Goal: Task Accomplishment & Management: Manage account settings

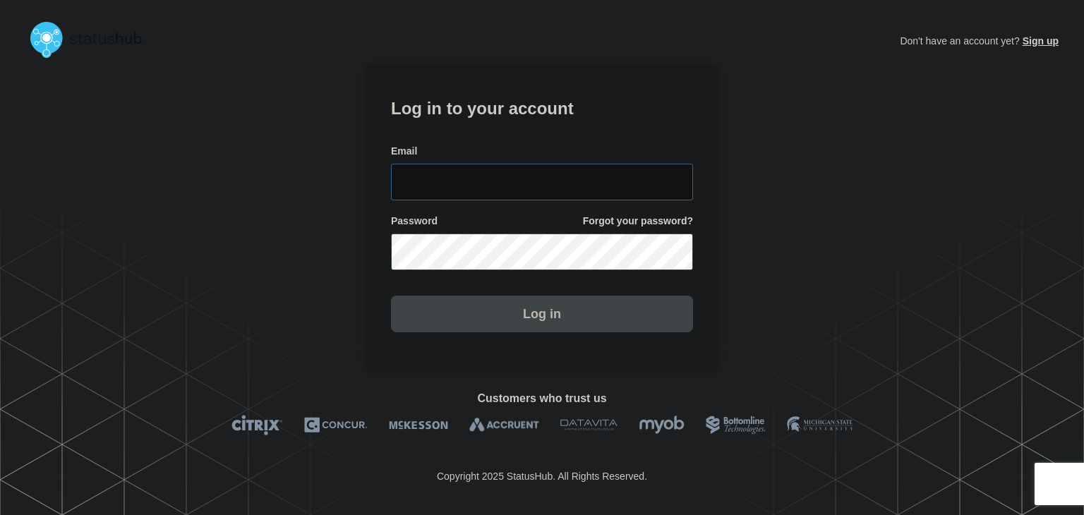
type input "amanda.mckeehan@conexon.us"
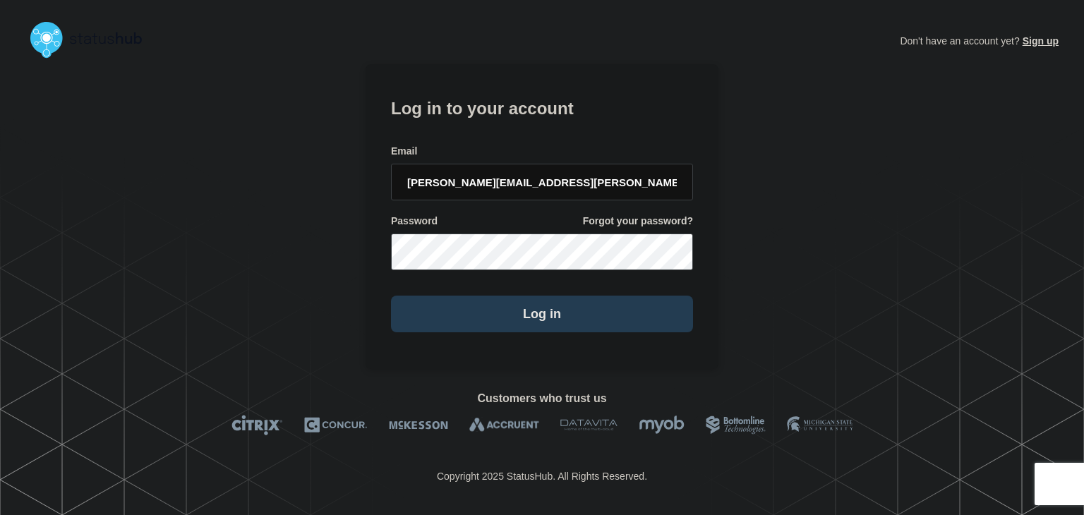
click at [504, 330] on button "Log in" at bounding box center [542, 314] width 302 height 37
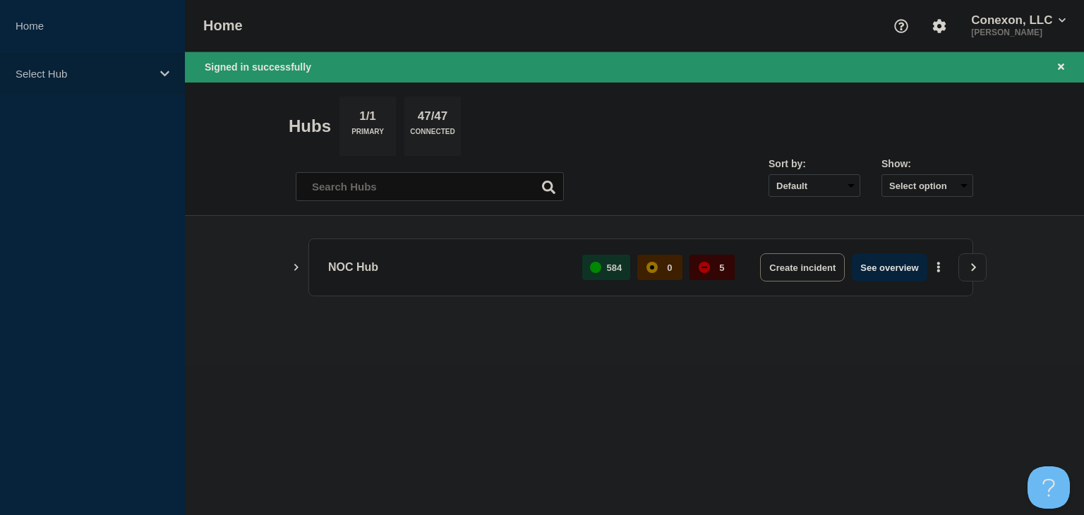
click at [100, 68] on p "Select Hub" at bounding box center [83, 74] width 135 height 12
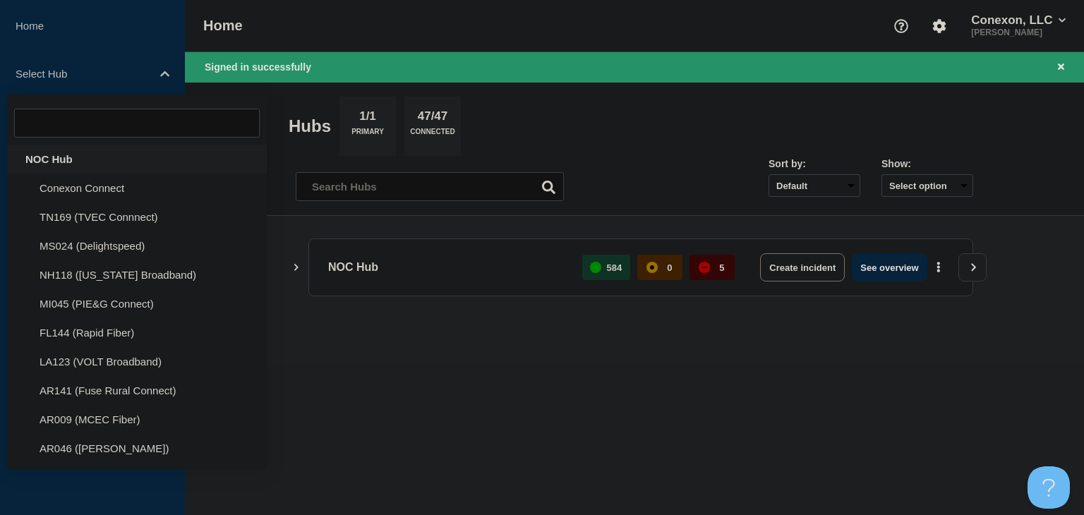
click at [54, 151] on div "NOC Hub" at bounding box center [137, 159] width 260 height 29
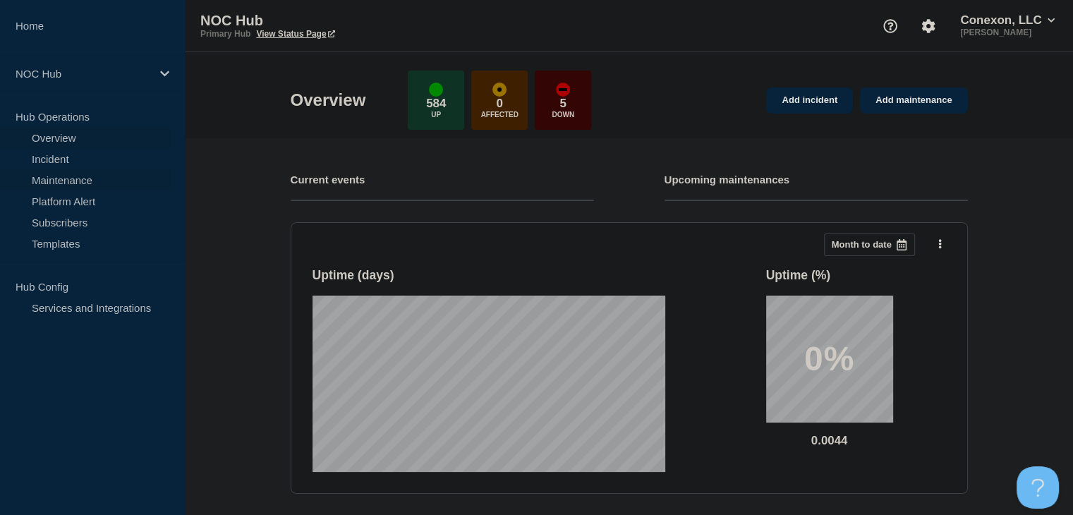
click at [54, 176] on link "Maintenance" at bounding box center [85, 179] width 171 height 21
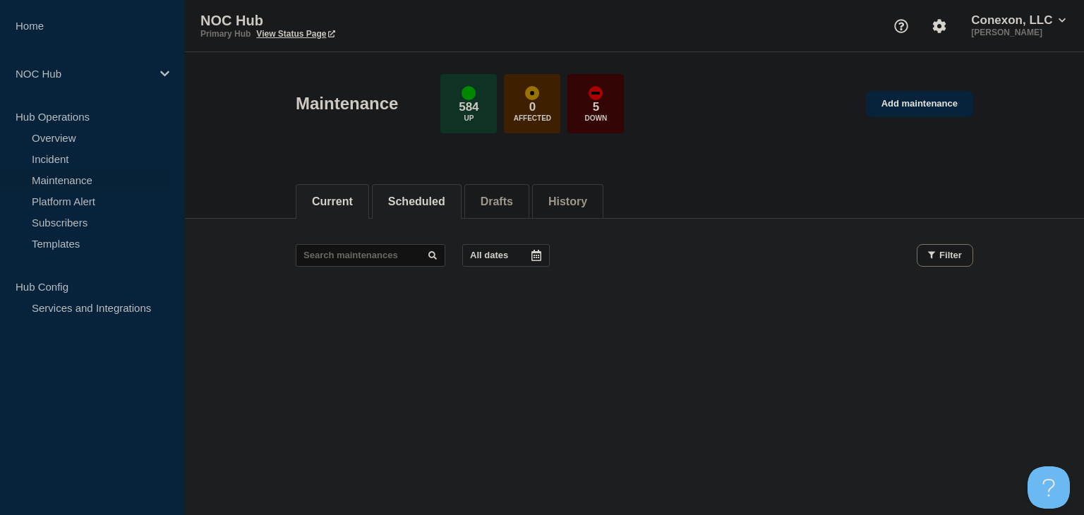
click at [433, 208] on li "Scheduled" at bounding box center [417, 201] width 90 height 35
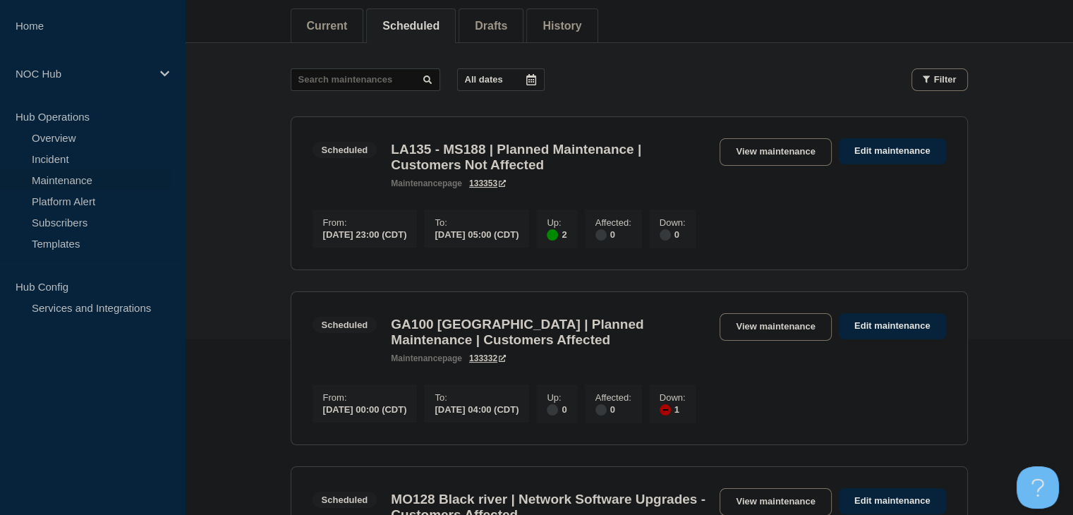
scroll to position [71, 0]
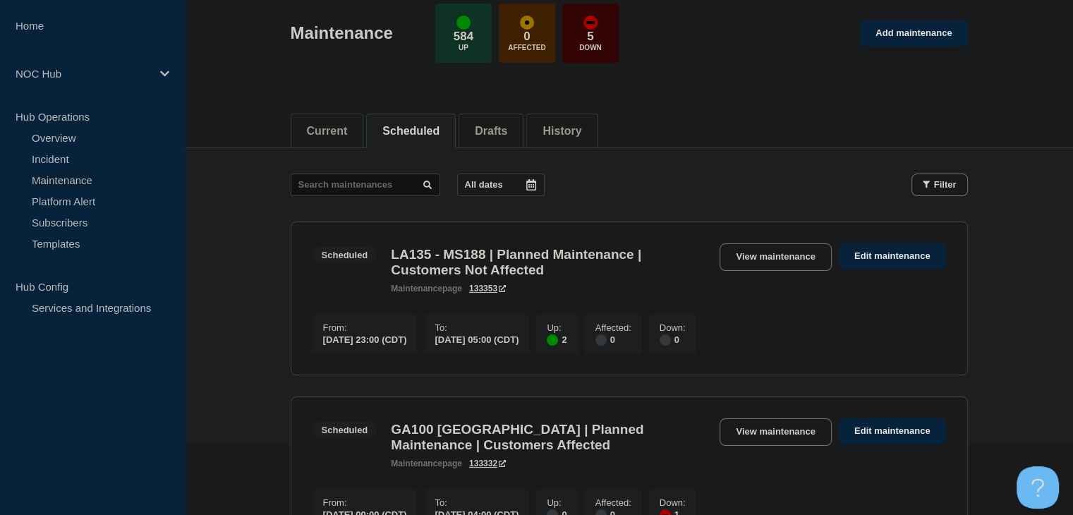
click at [125, 180] on link "Maintenance" at bounding box center [85, 179] width 171 height 21
click at [97, 156] on link "Incident" at bounding box center [85, 158] width 171 height 21
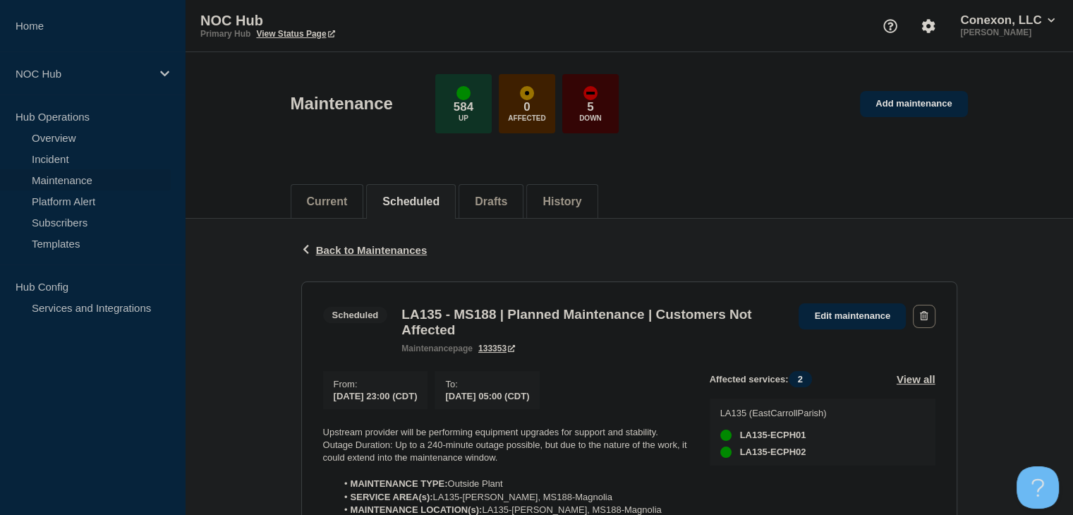
scroll to position [141, 0]
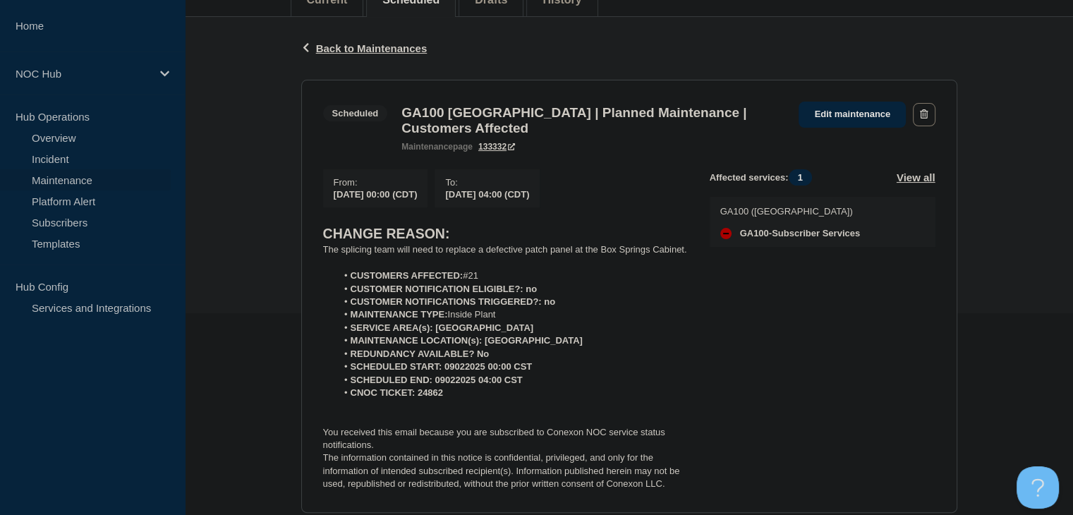
scroll to position [141, 0]
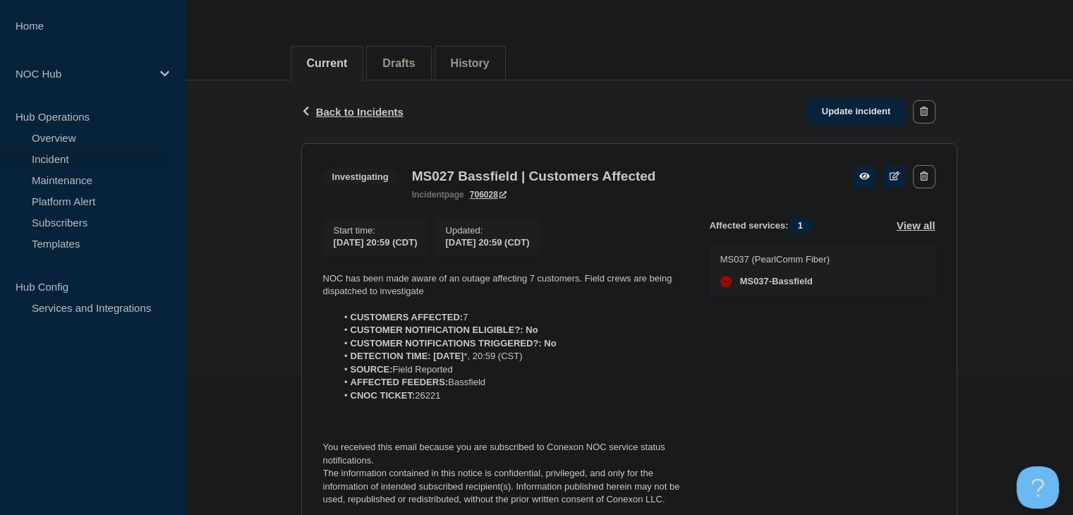
scroll to position [141, 0]
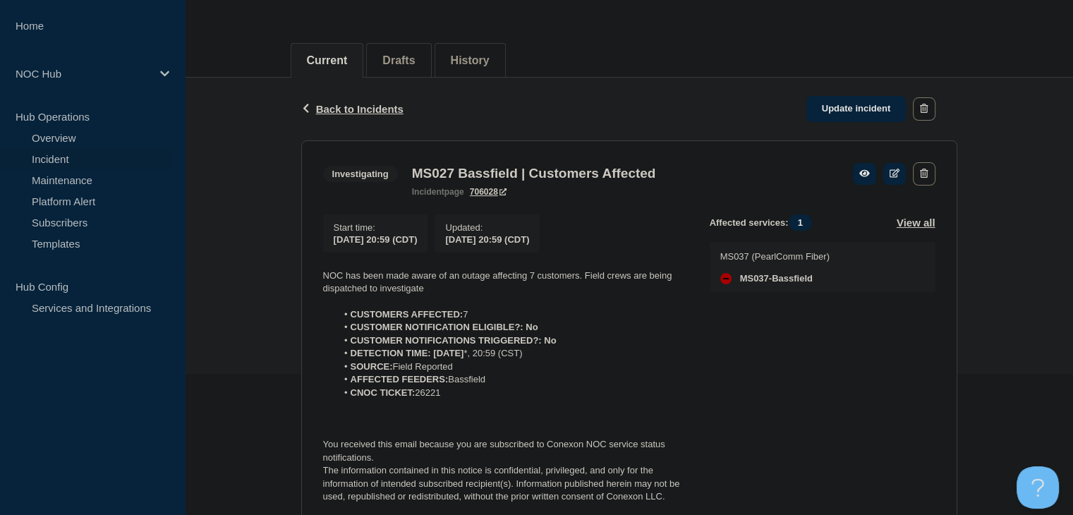
click at [240, 318] on div "Back Back to Incidents Update incident Investigating MS027 Bassfield | Customer…" at bounding box center [629, 312] width 888 height 469
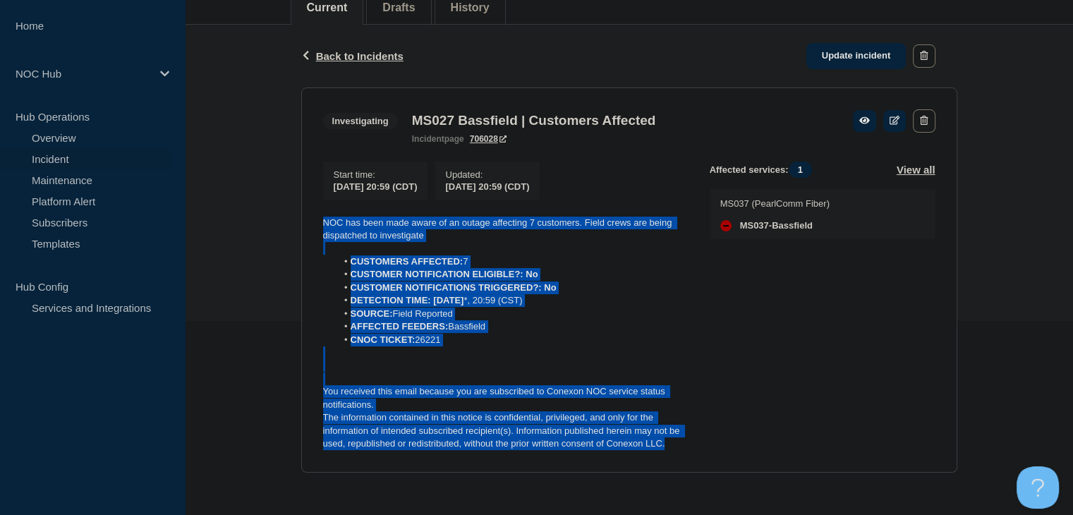
drag, startPoint x: 670, startPoint y: 449, endPoint x: 268, endPoint y: 214, distance: 465.8
click at [268, 214] on div "Back Back to Incidents Update incident Investigating MS027 Bassfield | Customer…" at bounding box center [629, 259] width 888 height 469
copy div "NOC has been made aware of an outage affecting 7 customers. Field crews are bei…"
click at [642, 421] on p "The information contained in this notice is confidential, privileged, and only …" at bounding box center [505, 430] width 364 height 39
drag, startPoint x: 672, startPoint y: 445, endPoint x: 317, endPoint y: 207, distance: 427.8
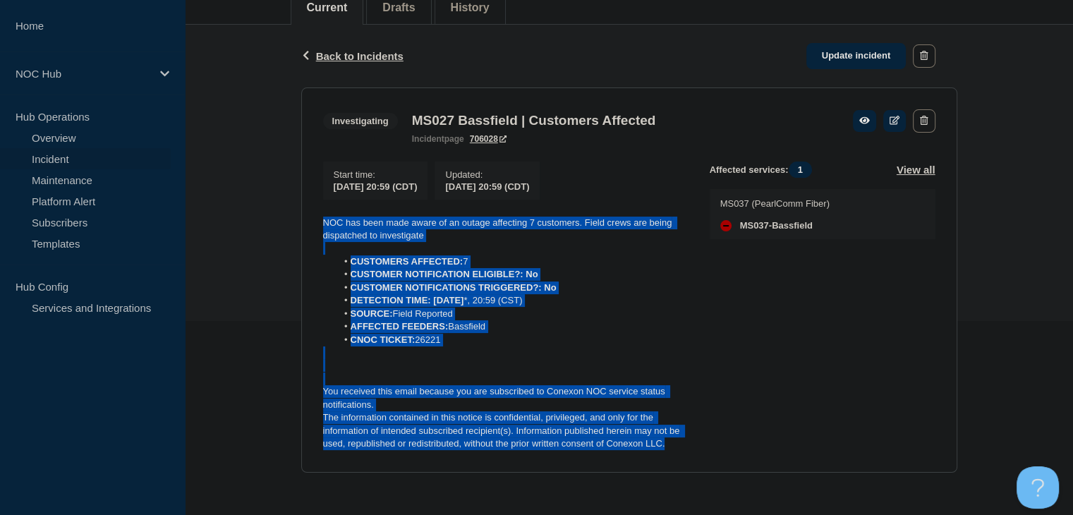
click at [317, 207] on section "Investigating MS027 Bassfield | Customers Affected incident page 706028 Start t…" at bounding box center [629, 279] width 656 height 385
copy div "NOC has been made aware of an outage affecting 7 customers. Field crews are bei…"
click at [838, 51] on link "Update incident" at bounding box center [856, 56] width 100 height 26
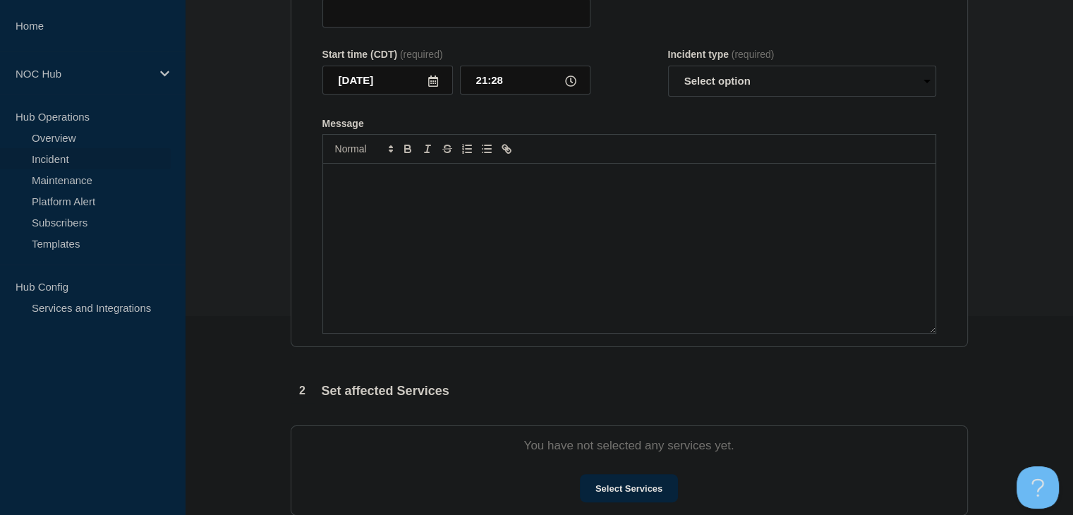
type input "MS027 Bassfield | Customers Affected"
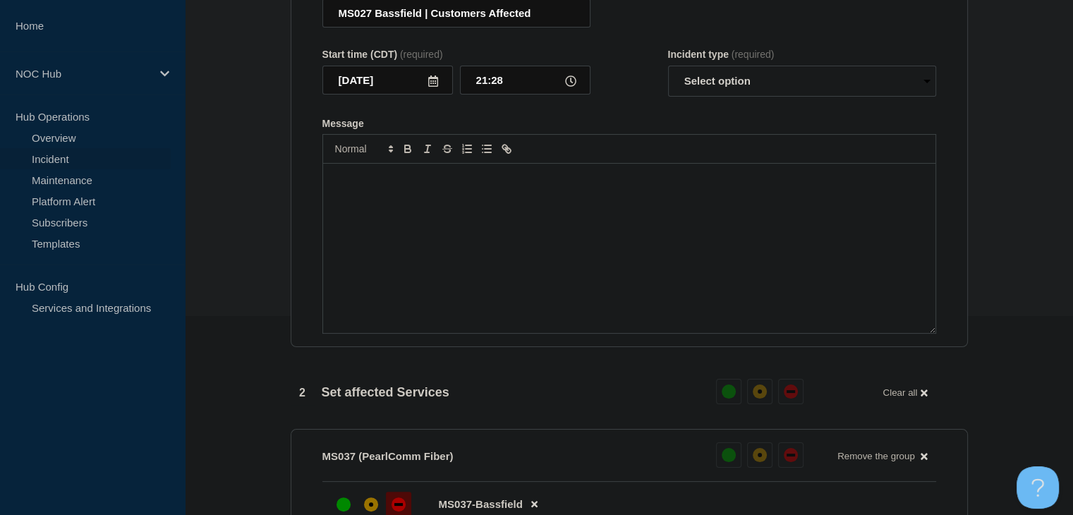
click at [531, 293] on div "Message" at bounding box center [629, 248] width 612 height 169
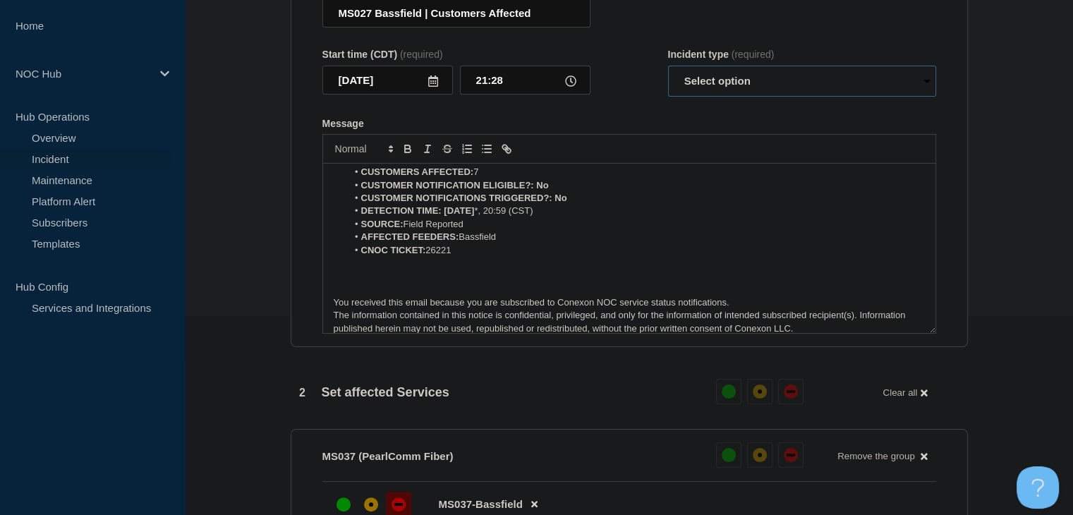
click at [713, 97] on select "Select option Investigating Identified Monitoring Resolved" at bounding box center [802, 81] width 268 height 31
select select "monitoring"
click at [668, 93] on select "Select option Investigating Identified Monitoring Resolved" at bounding box center [802, 81] width 268 height 31
click at [668, 257] on li "CNOC TICKET: 26221" at bounding box center [636, 250] width 578 height 13
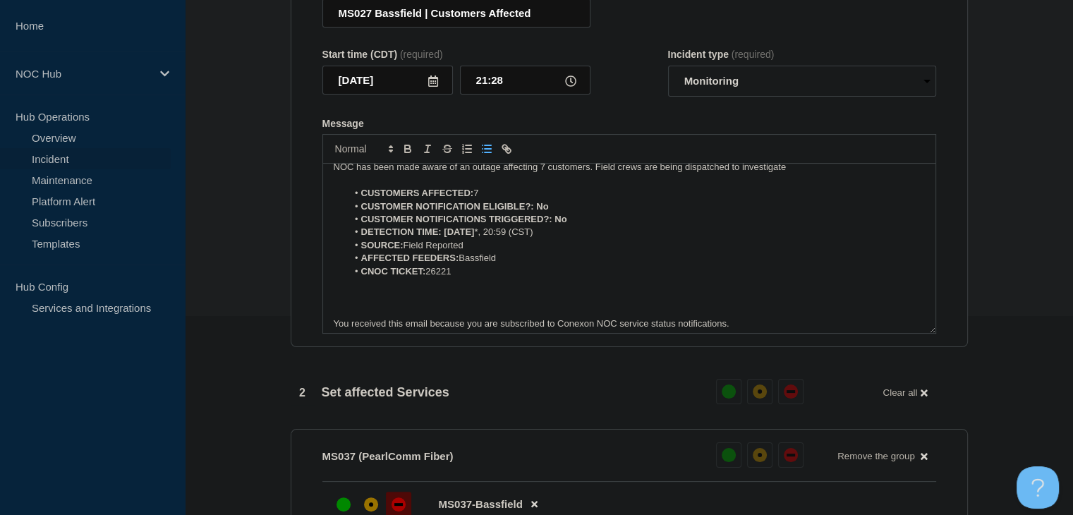
scroll to position [0, 0]
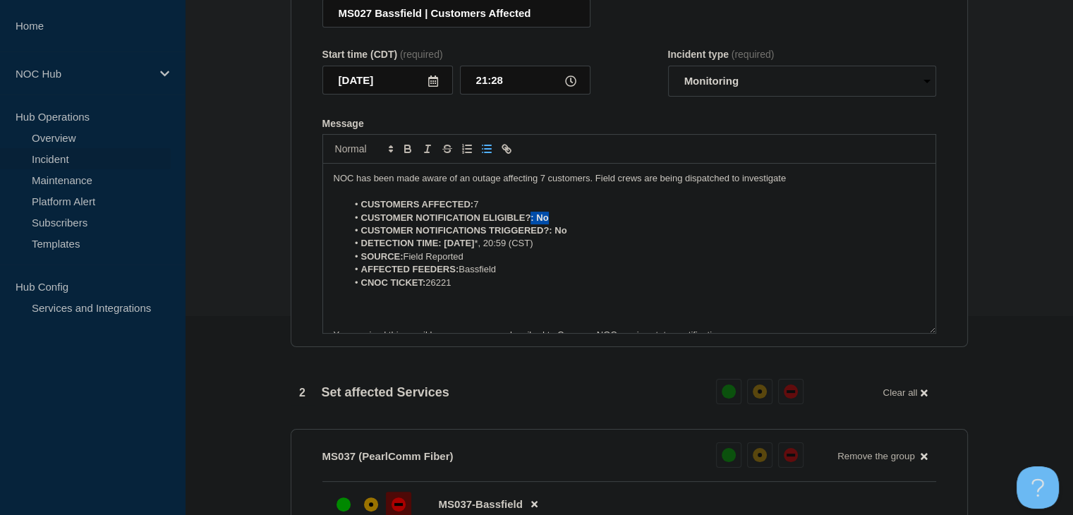
drag, startPoint x: 558, startPoint y: 243, endPoint x: 531, endPoint y: 243, distance: 26.8
click at [531, 224] on li "CUSTOMER NOTIFICATION ELIGIBLE?: No" at bounding box center [636, 218] width 578 height 13
click at [599, 263] on li "SOURCE: Field Reported" at bounding box center [636, 256] width 578 height 13
drag, startPoint x: 557, startPoint y: 248, endPoint x: 535, endPoint y: 248, distance: 21.9
click at [535, 224] on li "CUSTOMER NOTIFICATION ELIGIBLE?: No" at bounding box center [636, 218] width 578 height 13
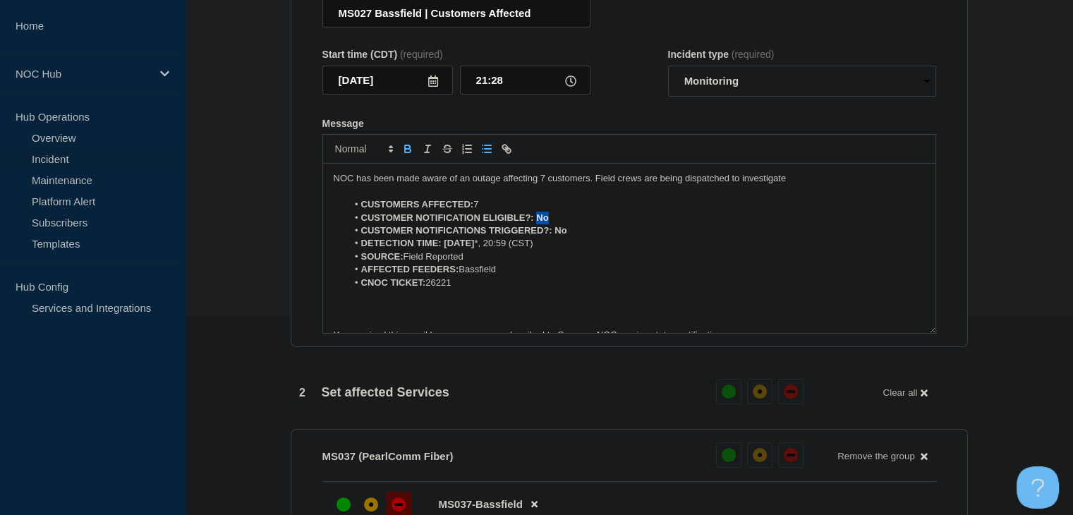
click at [405, 152] on icon "Toggle bold text" at bounding box center [408, 151] width 6 height 4
drag, startPoint x: 570, startPoint y: 261, endPoint x: 552, endPoint y: 262, distance: 18.4
click at [552, 237] on li "CUSTOMER NOTIFICATIONS TRIGGERED?: No" at bounding box center [636, 230] width 578 height 13
click at [409, 157] on button "Toggle bold text" at bounding box center [408, 148] width 20 height 17
click at [493, 250] on li "DETECTION TIME: 2025-09-01 *, 20:59 (CST)" at bounding box center [636, 243] width 578 height 13
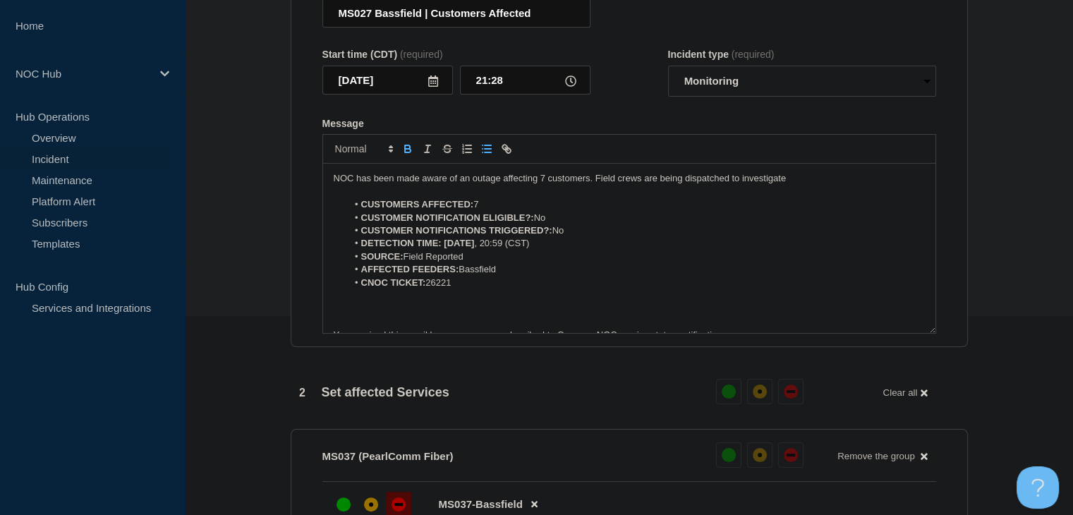
click at [533, 250] on li "DETECTION TIME: 2025-09-01 , 20:59 (CST)" at bounding box center [636, 243] width 578 height 13
drag, startPoint x: 489, startPoint y: 271, endPoint x: 442, endPoint y: 270, distance: 46.6
click at [442, 248] on strong "DETECTION TIME: [DATE]" at bounding box center [418, 243] width 114 height 11
click at [406, 155] on icon "Toggle bold text" at bounding box center [407, 149] width 13 height 13
click at [501, 289] on li "CNOC TICKET: 26221" at bounding box center [636, 283] width 578 height 13
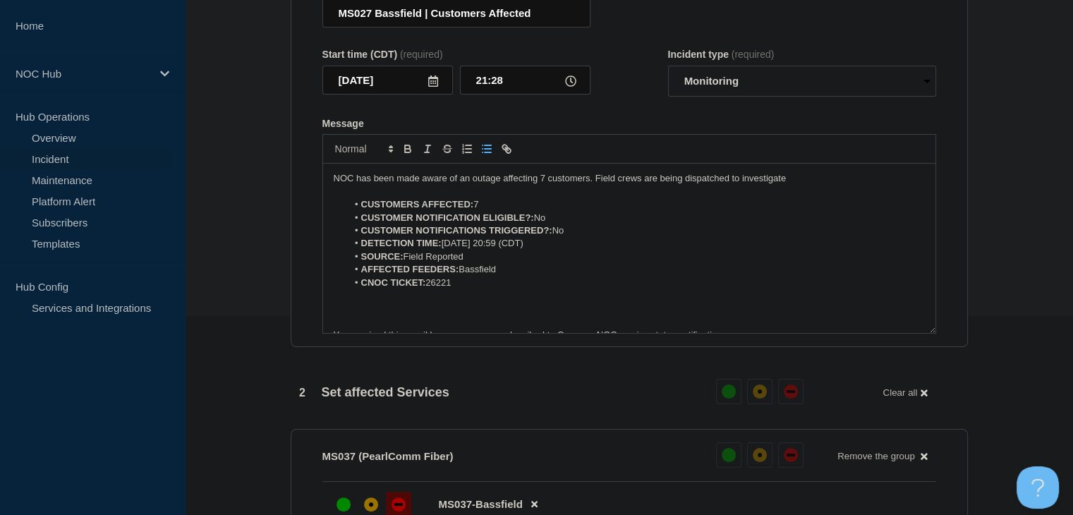
click at [751, 185] on p "NOC has been made aware of an outage affecting 7 customers. Field crews are bei…" at bounding box center [629, 178] width 591 height 13
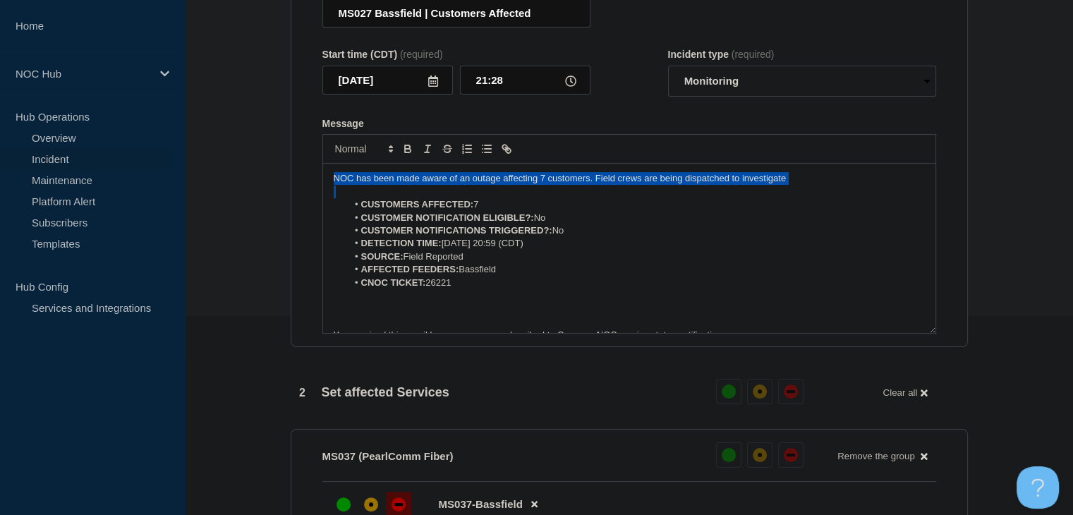
click at [751, 185] on p "NOC has been made aware of an outage affecting 7 customers. Field crews are bei…" at bounding box center [629, 178] width 591 height 13
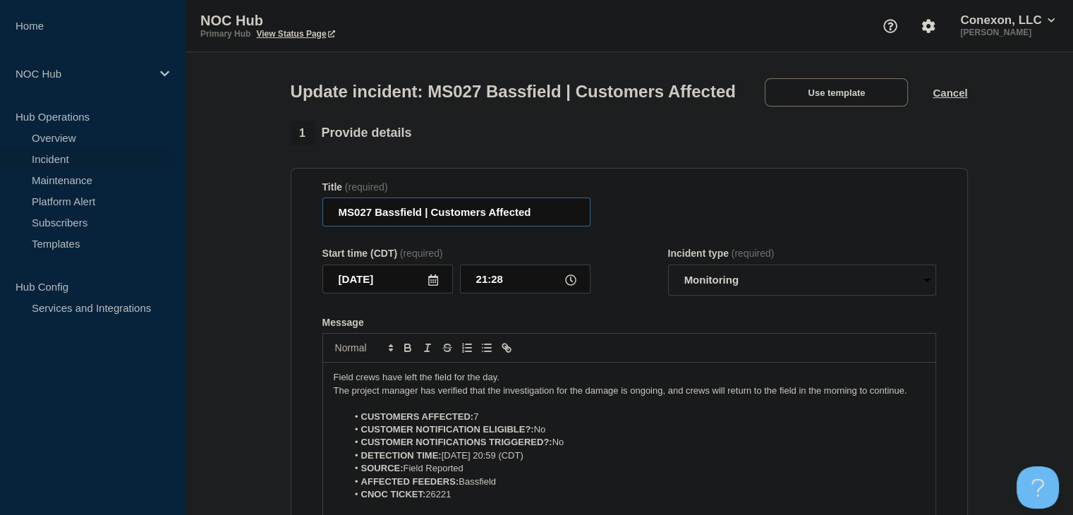
click at [363, 226] on input "MS027 Bassfield | Customers Affected" at bounding box center [456, 212] width 268 height 29
click at [365, 226] on input "MS027 Bassfield | Customers Affected" at bounding box center [456, 212] width 268 height 29
type input "MS037 Bassfield | Customers Affected"
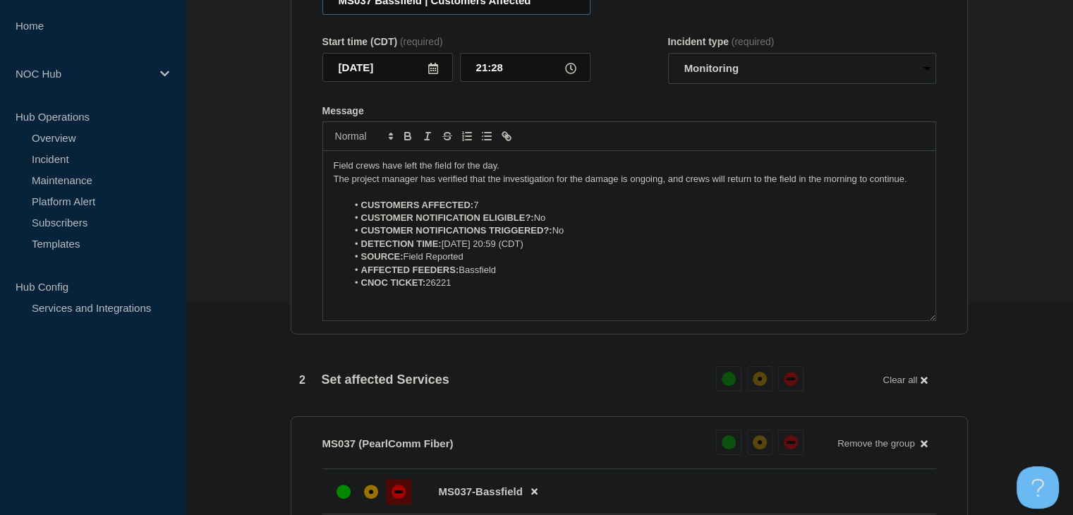
scroll to position [564, 0]
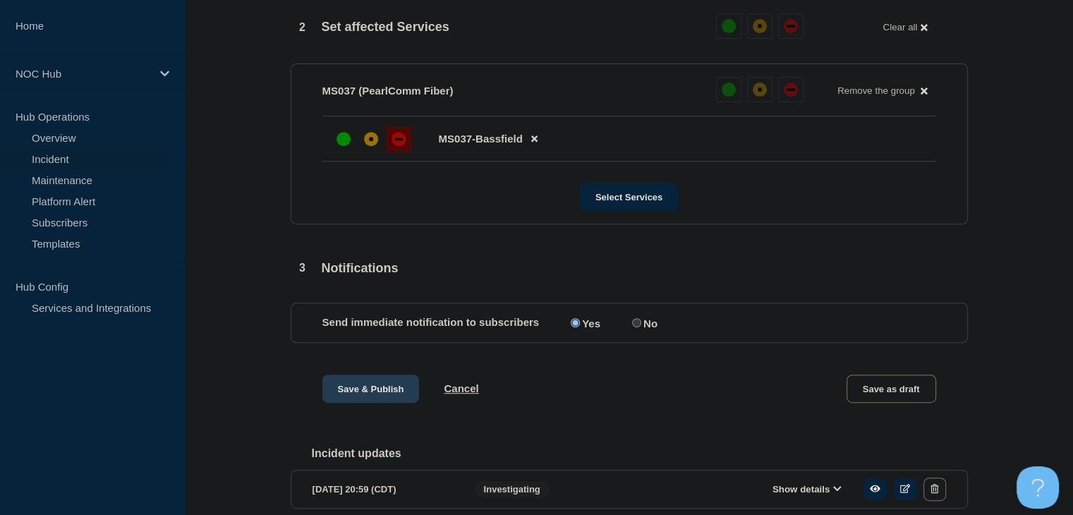
click at [380, 403] on button "Save & Publish" at bounding box center [370, 389] width 97 height 28
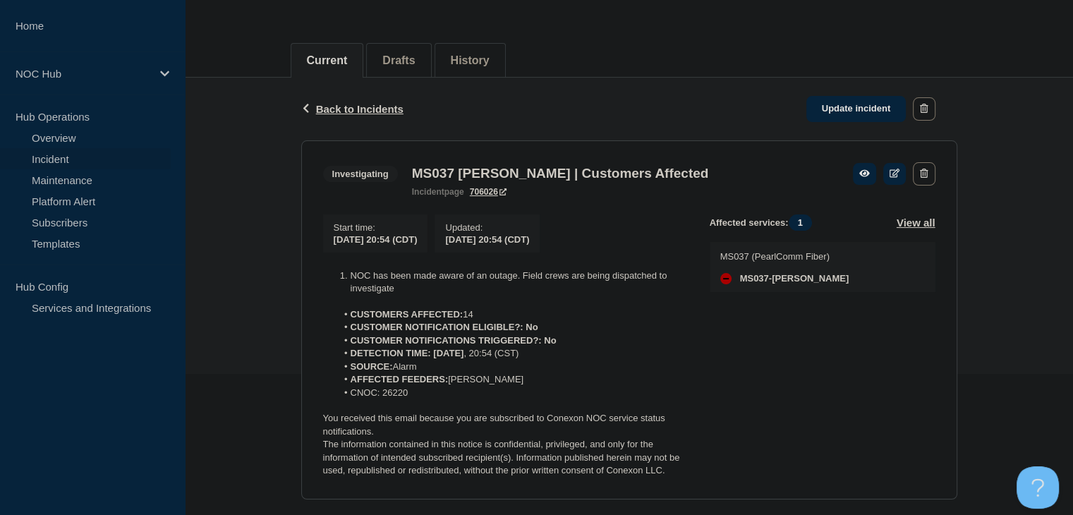
scroll to position [173, 0]
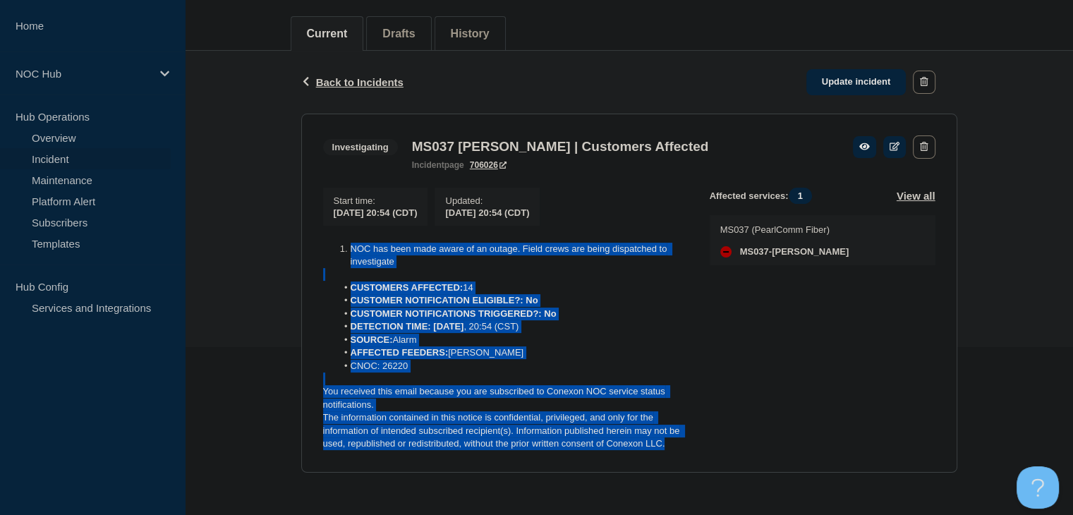
drag, startPoint x: 669, startPoint y: 454, endPoint x: 324, endPoint y: 241, distance: 405.1
click at [324, 241] on section "Investigating MS037 Maxie | Customers Affected incident page 706026 Start time …" at bounding box center [629, 293] width 656 height 359
copy div "NOC has been made aware of an outage. Field crews are being dispatched to inves…"
click at [351, 348] on span at bounding box center [351, 352] width 0 height 13
drag, startPoint x: 668, startPoint y: 447, endPoint x: 338, endPoint y: 243, distance: 388.1
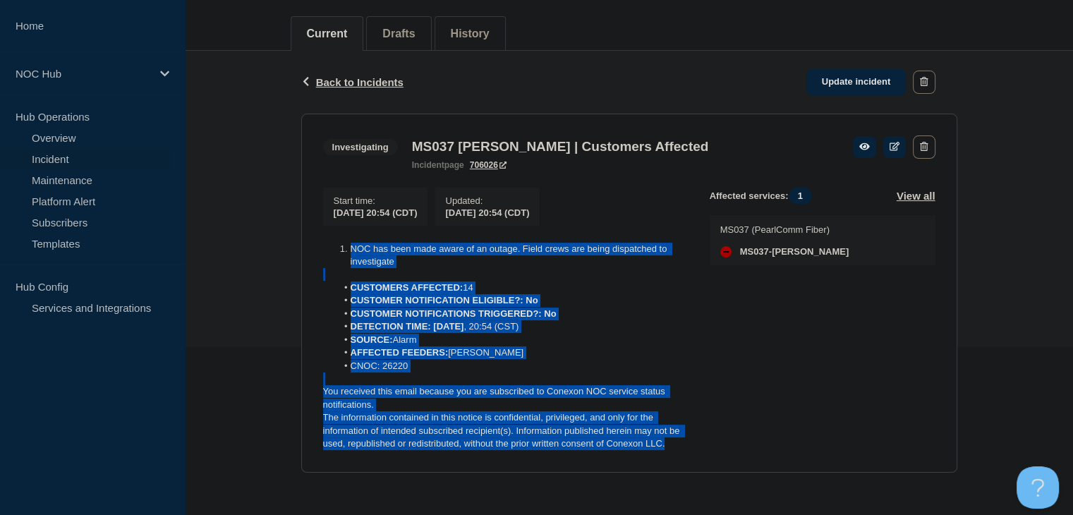
click at [338, 243] on div "NOC has been made aware of an outage. Field crews are being dispatched to inves…" at bounding box center [505, 347] width 364 height 208
copy div "NOC has been made aware of an outage. Field crews are being dispatched to inves…"
click at [867, 72] on link "Update incident" at bounding box center [856, 82] width 100 height 26
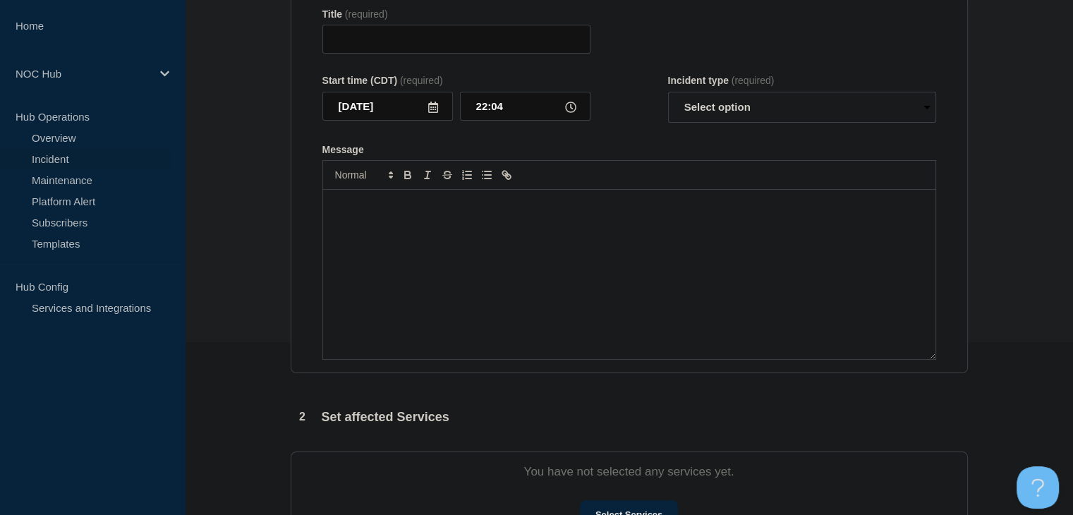
type input "MS037 [PERSON_NAME] | Customers Affected"
click at [575, 342] on div "Message" at bounding box center [629, 274] width 612 height 169
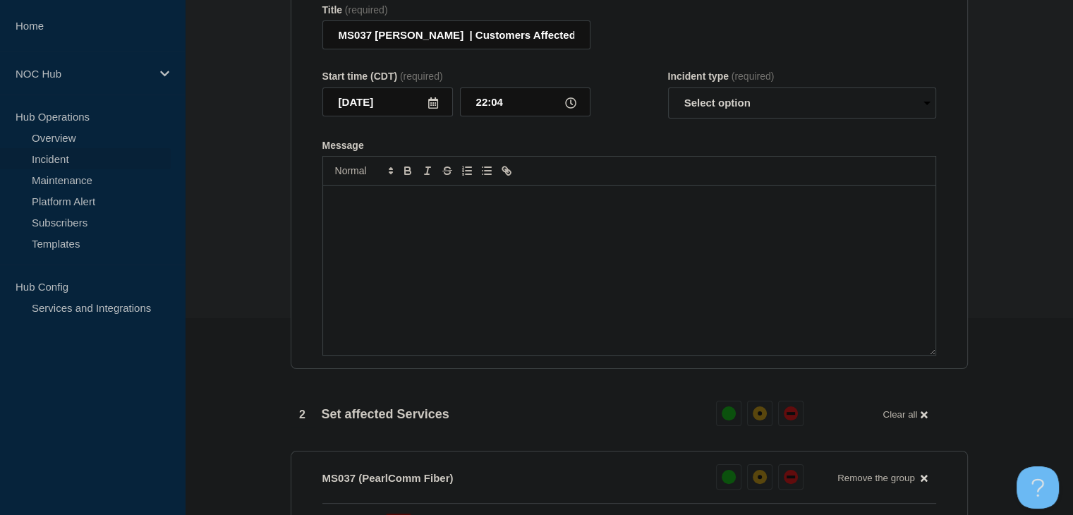
scroll to position [6, 0]
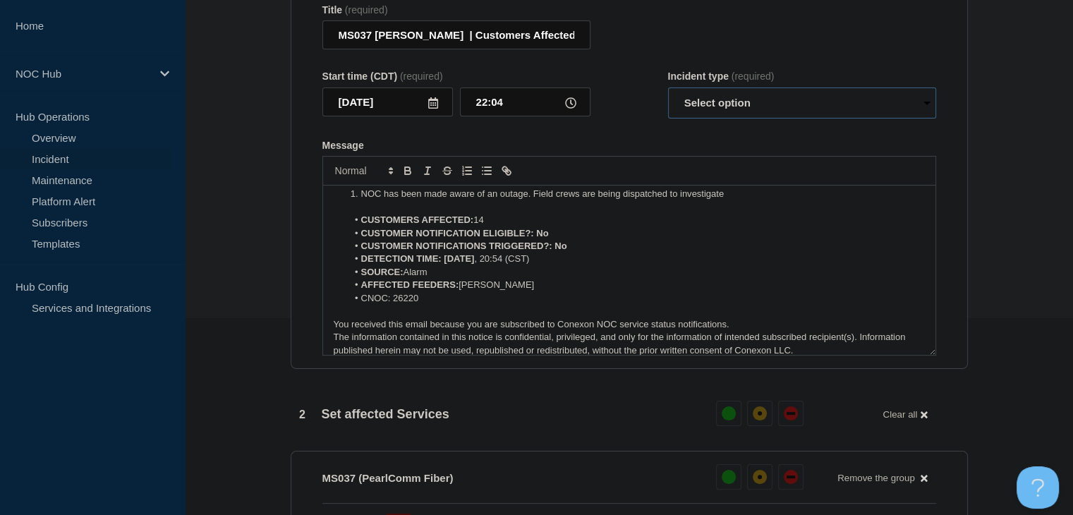
click at [715, 107] on select "Select option Investigating Identified Monitoring Resolved" at bounding box center [802, 102] width 268 height 31
select select "resolved"
click at [668, 96] on select "Select option Investigating Identified Monitoring Resolved" at bounding box center [802, 102] width 268 height 31
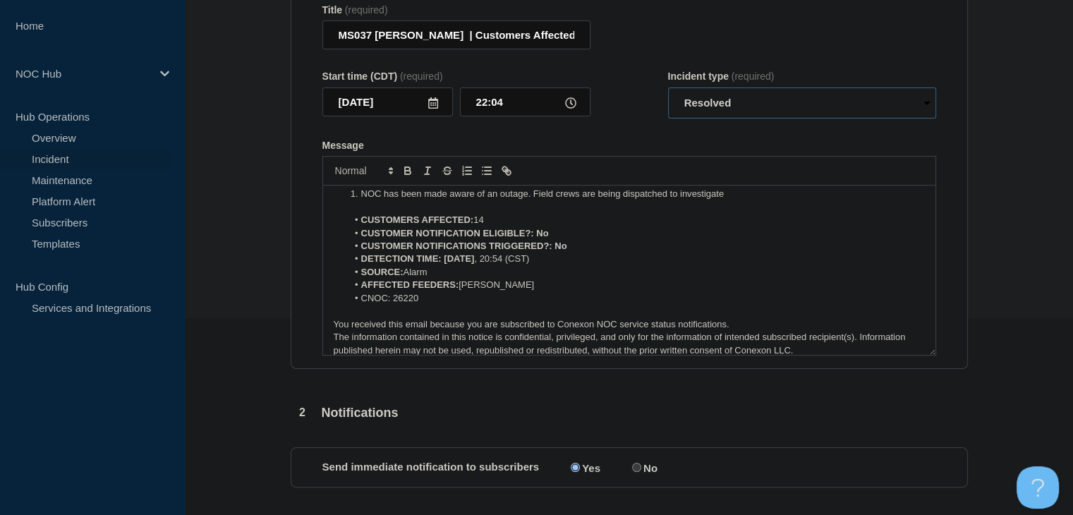
scroll to position [0, 0]
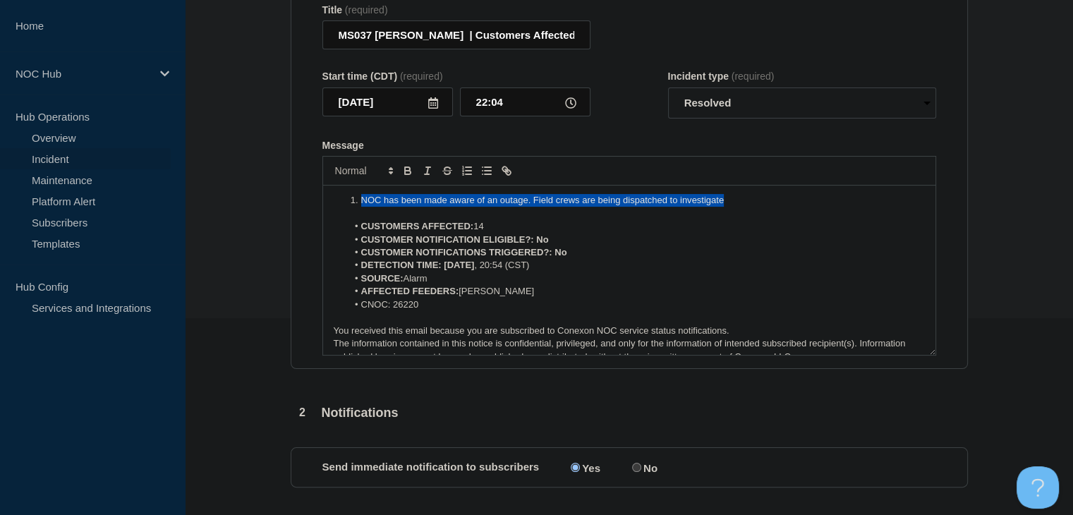
drag, startPoint x: 482, startPoint y: 201, endPoint x: 200, endPoint y: 199, distance: 282.2
click at [200, 198] on section "1 Provide details Title (required) MS037 Maxie | Customers Affected Start time …" at bounding box center [629, 321] width 888 height 754
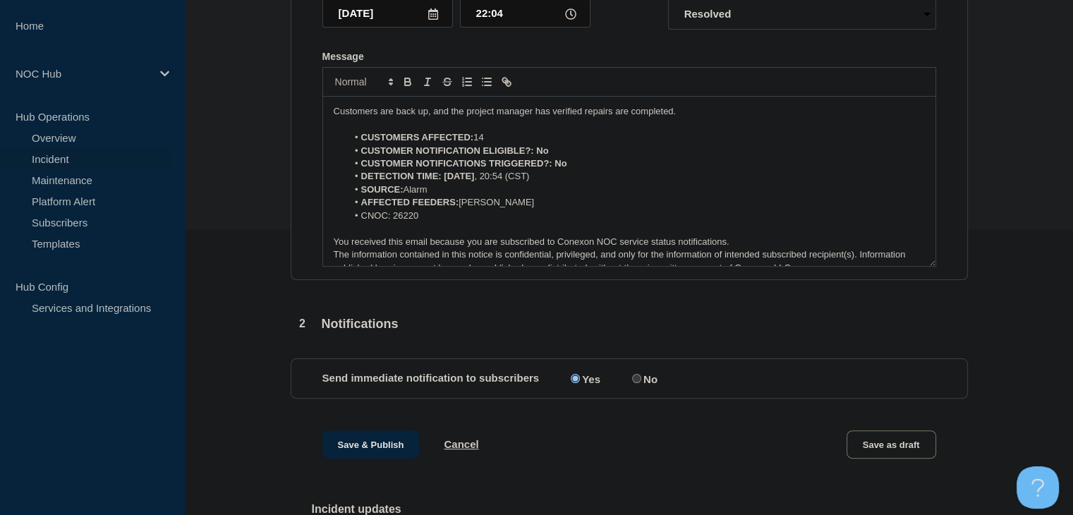
scroll to position [412, 0]
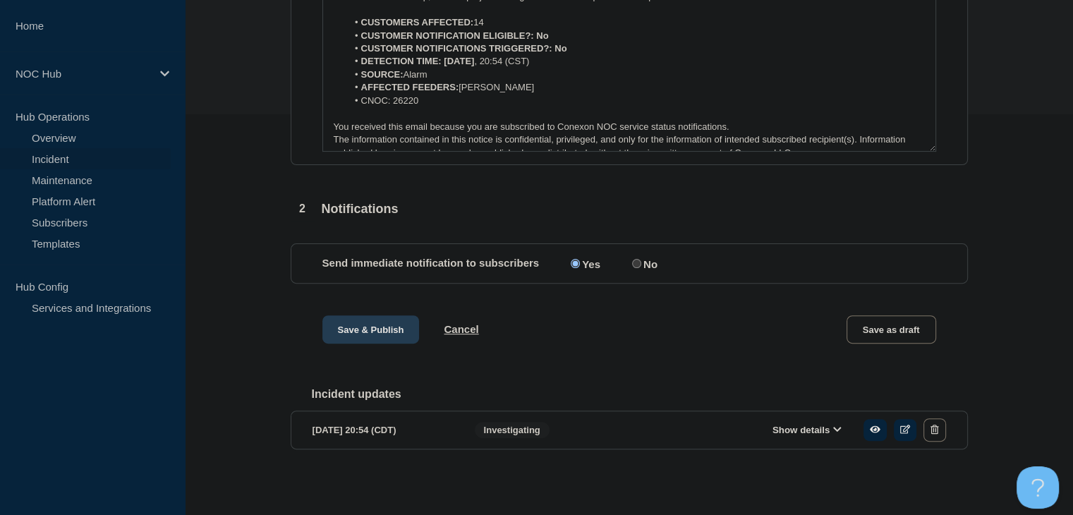
click at [401, 328] on button "Save & Publish" at bounding box center [370, 329] width 97 height 28
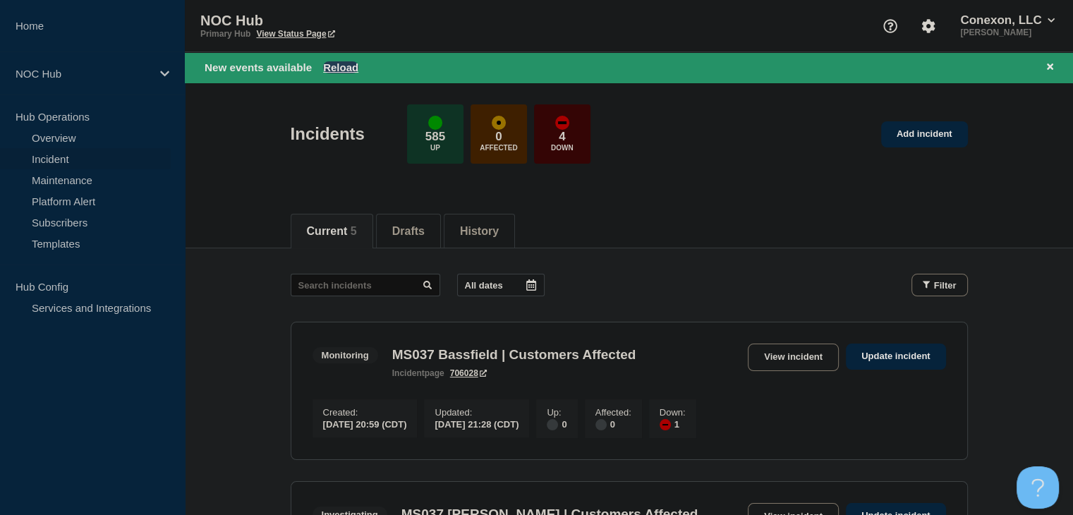
click at [347, 71] on button "Reload" at bounding box center [340, 67] width 35 height 12
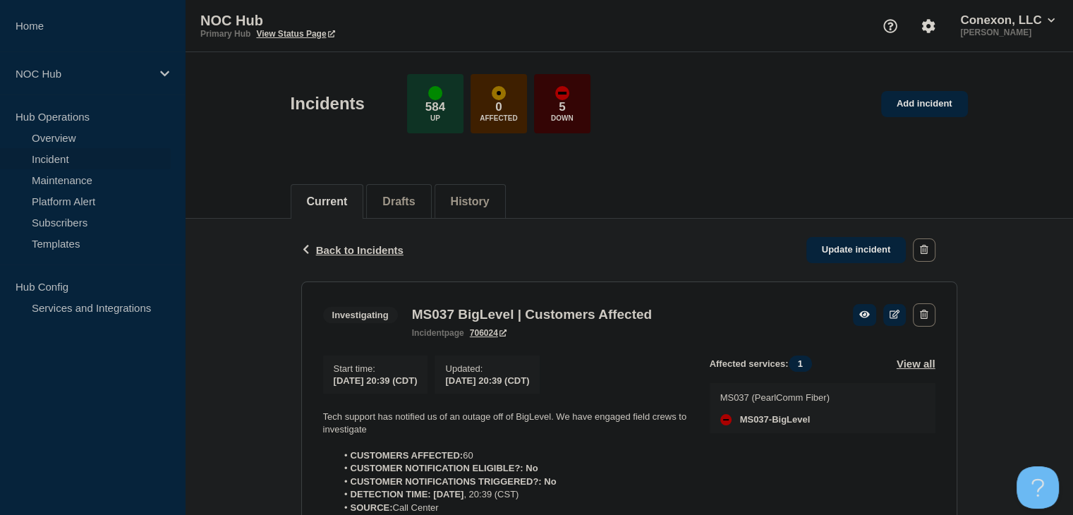
scroll to position [141, 0]
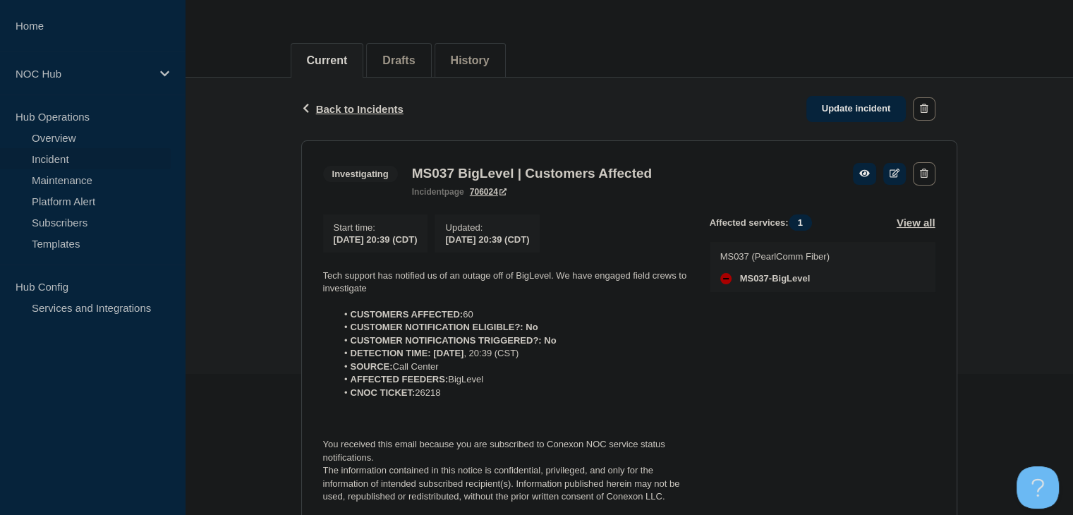
click at [660, 321] on li "CUSTOMERS AFFECTED: 60" at bounding box center [512, 314] width 351 height 13
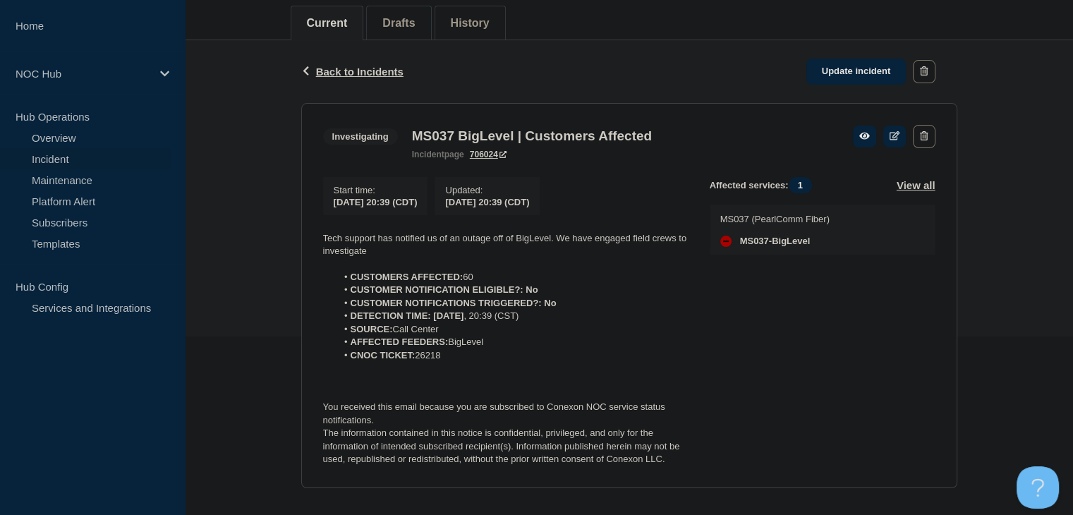
scroll to position [199, 0]
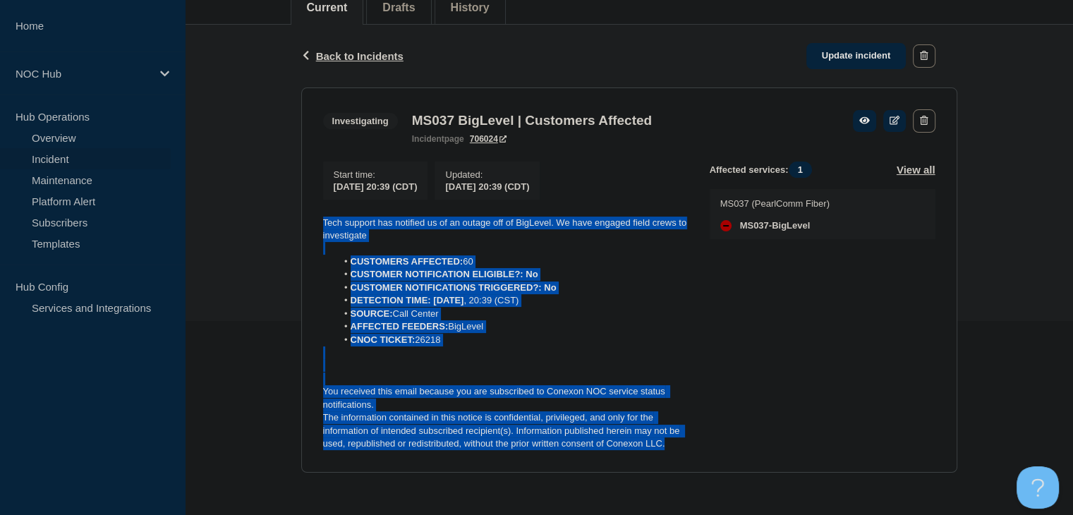
drag, startPoint x: 677, startPoint y: 447, endPoint x: 306, endPoint y: 220, distance: 434.8
click at [306, 220] on section "Investigating MS037 BigLevel | Customers Affected incident page 706024 Start ti…" at bounding box center [629, 279] width 656 height 385
copy div "Tech support has notified us of an outage off of BigLevel. We have engaged fiel…"
click at [842, 58] on link "Update incident" at bounding box center [856, 56] width 100 height 26
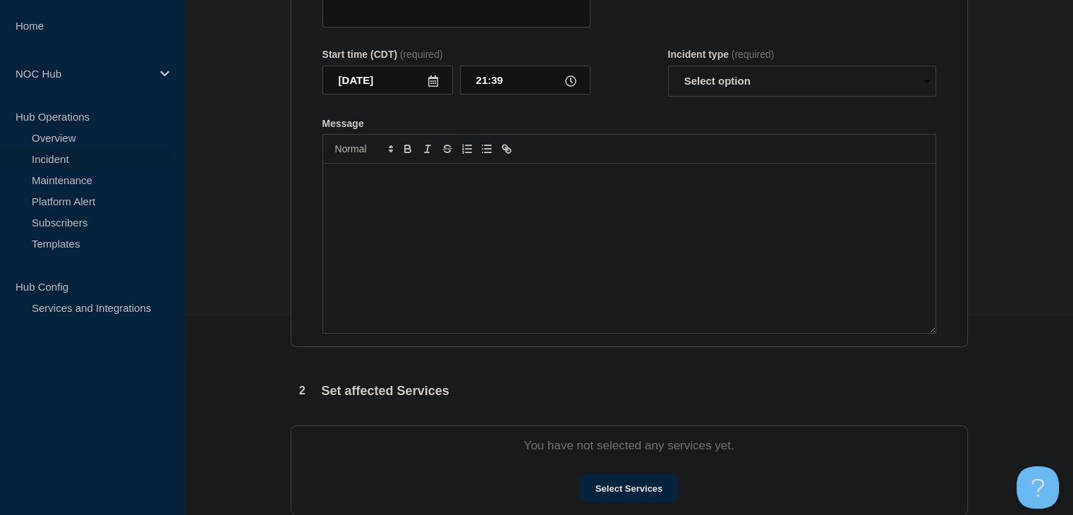
type input "MS037 BigLevel | Customers Affected"
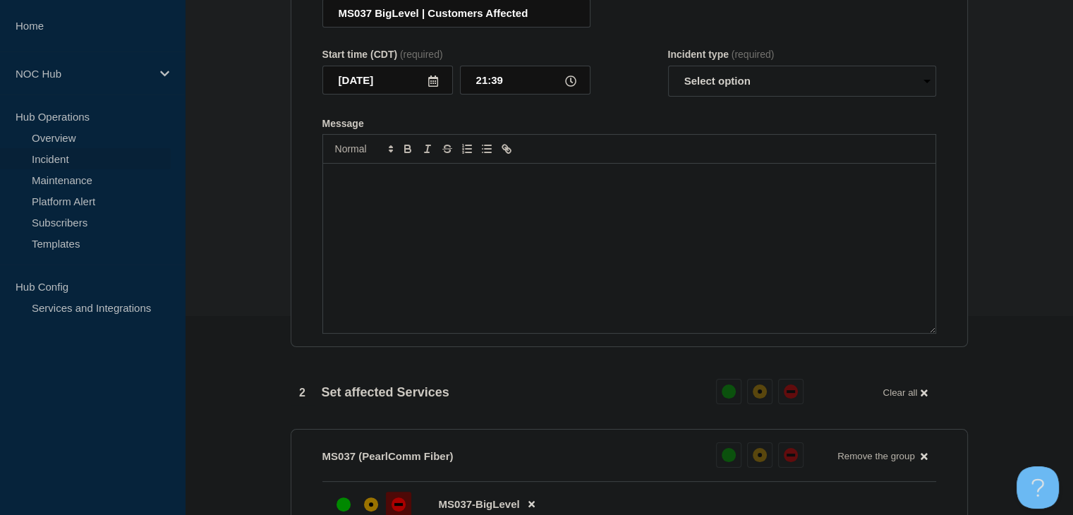
click at [485, 246] on div "Message" at bounding box center [629, 248] width 612 height 169
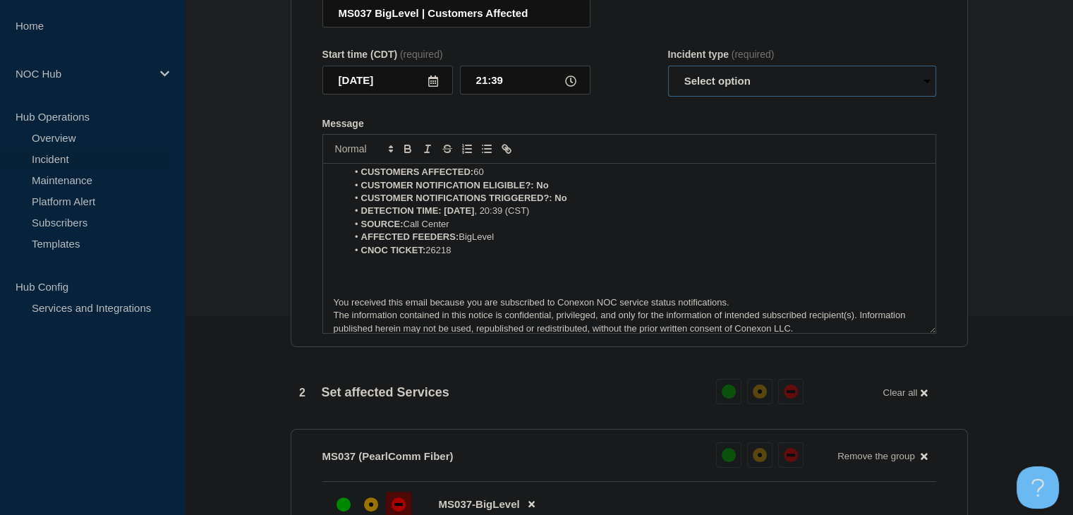
click at [696, 97] on select "Select option Investigating Identified Monitoring Resolved" at bounding box center [802, 81] width 268 height 31
select select "investigating"
click at [668, 93] on select "Select option Investigating Identified Monitoring Resolved" at bounding box center [802, 81] width 268 height 31
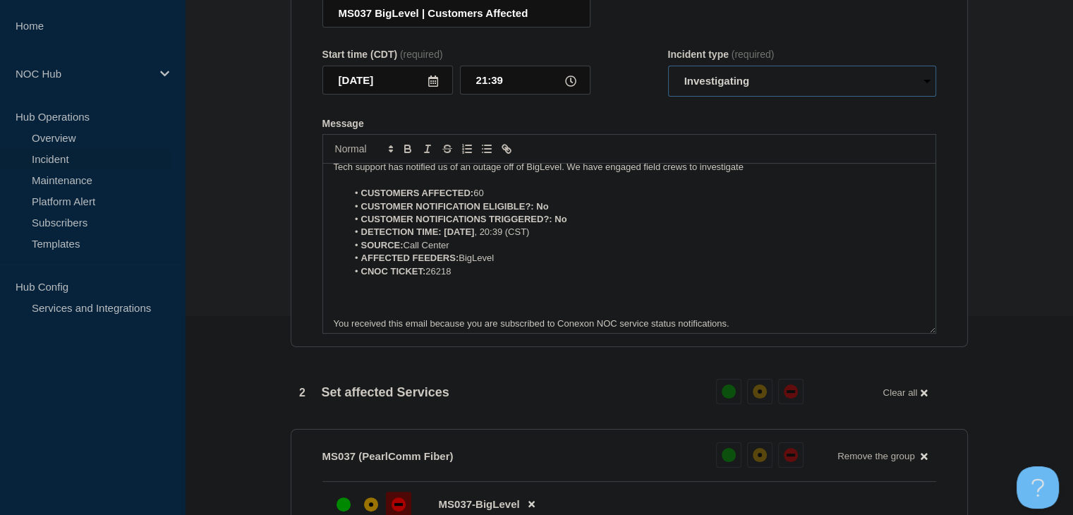
scroll to position [0, 0]
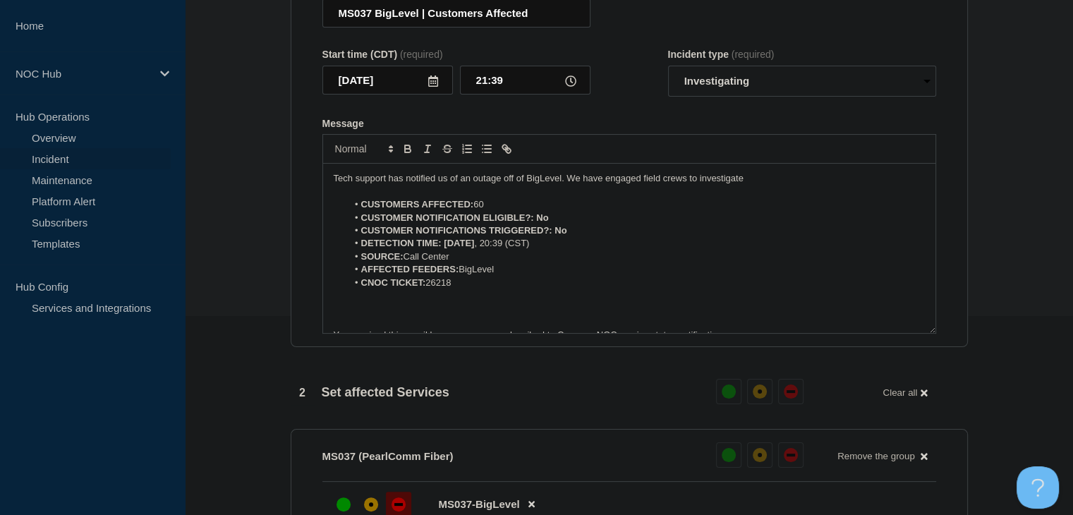
click at [389, 185] on p "Tech support has notified us of an outage off of BigLevel. We have engaged fiel…" at bounding box center [629, 178] width 591 height 13
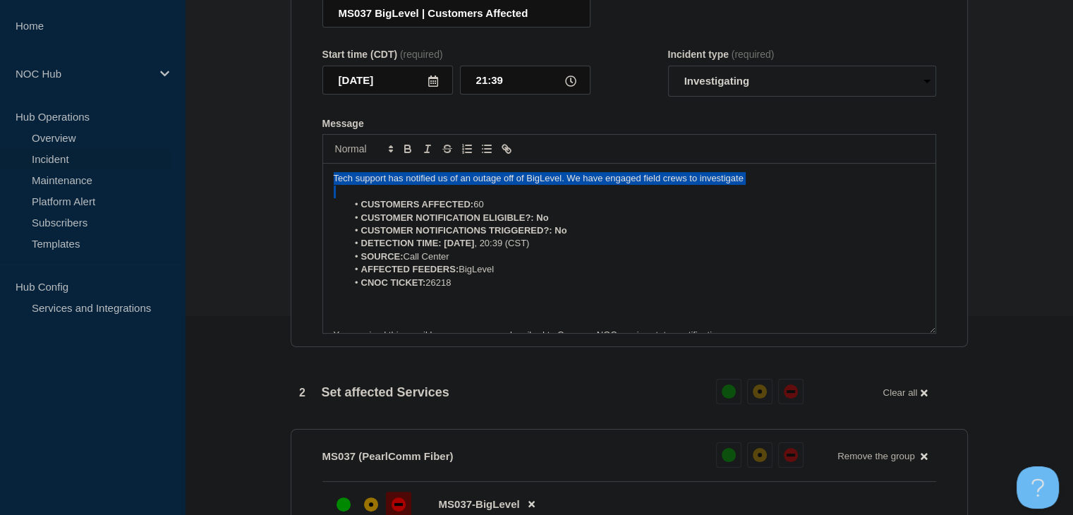
click at [389, 185] on p "Tech support has notified us of an outage off of BigLevel. We have engaged fiel…" at bounding box center [629, 178] width 591 height 13
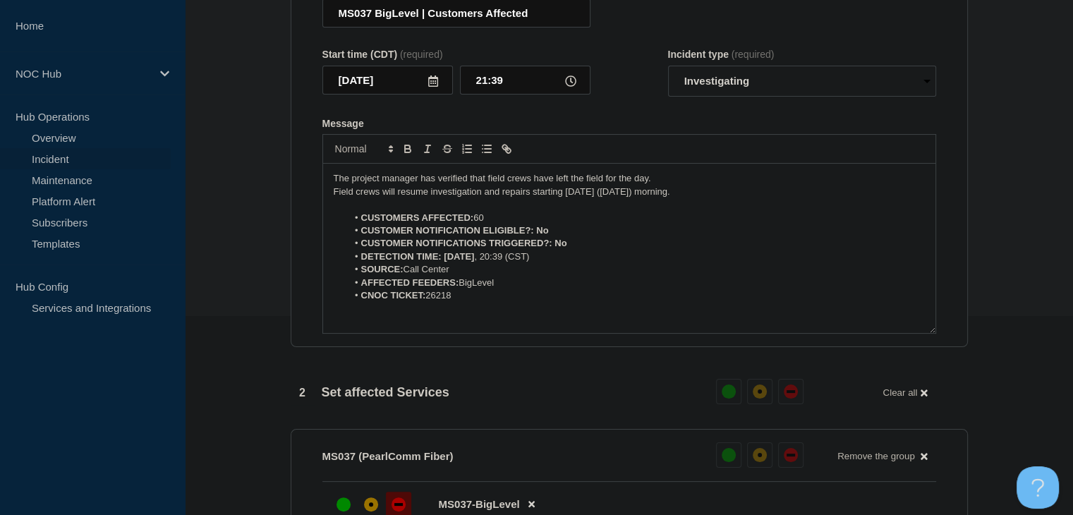
click at [473, 224] on li "CUSTOMERS AFFECTED: 60" at bounding box center [636, 218] width 578 height 13
drag, startPoint x: 554, startPoint y: 255, endPoint x: 536, endPoint y: 259, distance: 18.0
click at [536, 237] on li "CUSTOMER NOTIFICATION ELIGIBLE?: No" at bounding box center [636, 230] width 578 height 13
click at [404, 157] on button "Toggle bold text" at bounding box center [408, 148] width 20 height 17
drag, startPoint x: 567, startPoint y: 270, endPoint x: 557, endPoint y: 272, distance: 10.8
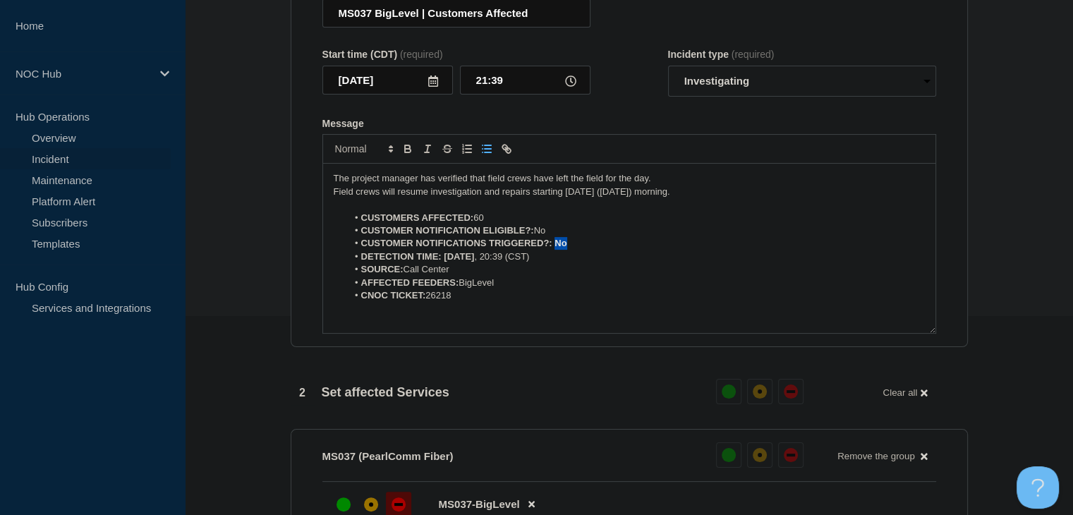
click at [557, 250] on li "CUSTOMER NOTIFICATIONS TRIGGERED?: No" at bounding box center [636, 243] width 578 height 13
click at [415, 157] on button "Toggle bold text" at bounding box center [408, 148] width 20 height 17
click at [509, 276] on li "SOURCE: Call Center" at bounding box center [636, 269] width 578 height 13
click at [514, 302] on li "CNOC TICKET: 26218" at bounding box center [636, 295] width 578 height 13
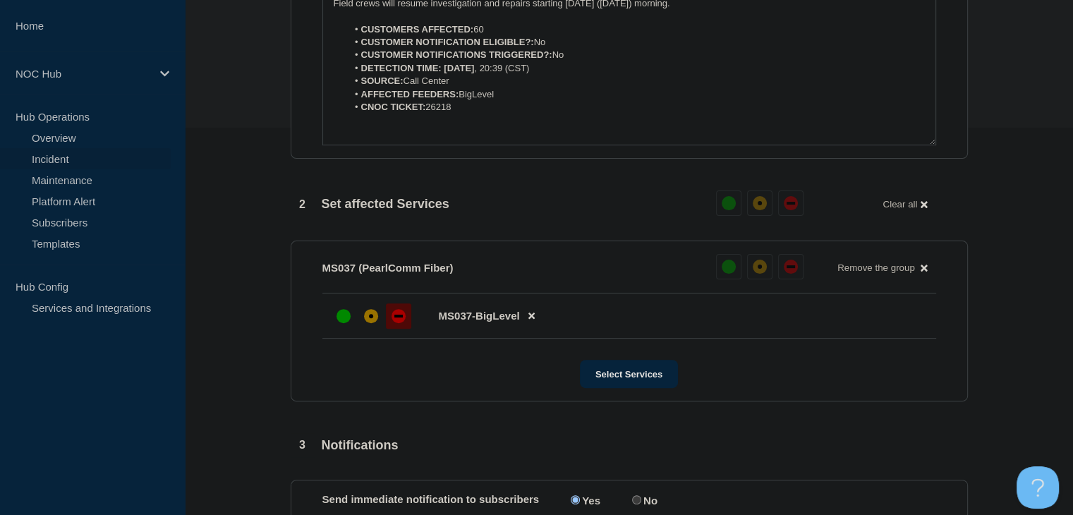
scroll to position [622, 0]
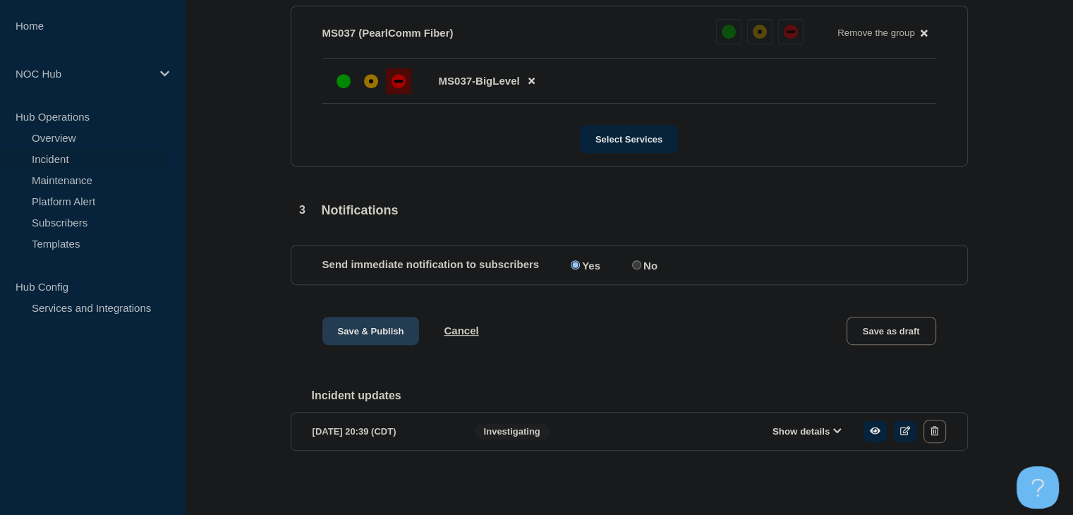
click at [349, 345] on button "Save & Publish" at bounding box center [370, 331] width 97 height 28
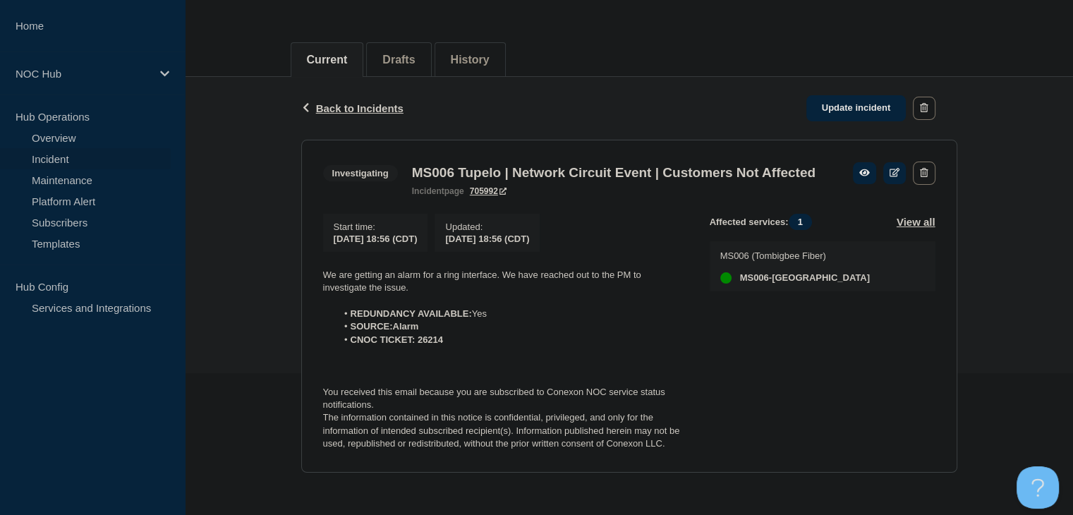
scroll to position [166, 0]
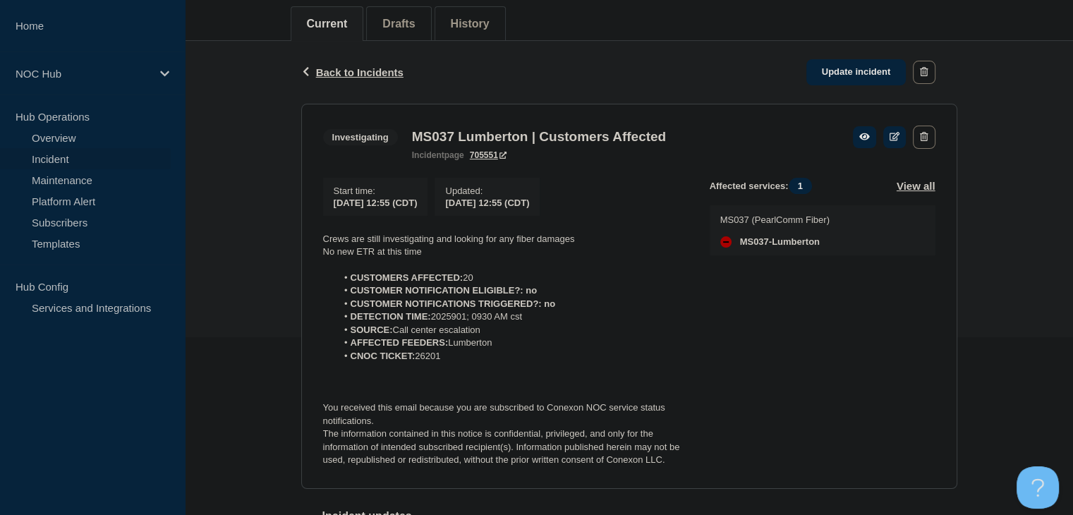
scroll to position [212, 0]
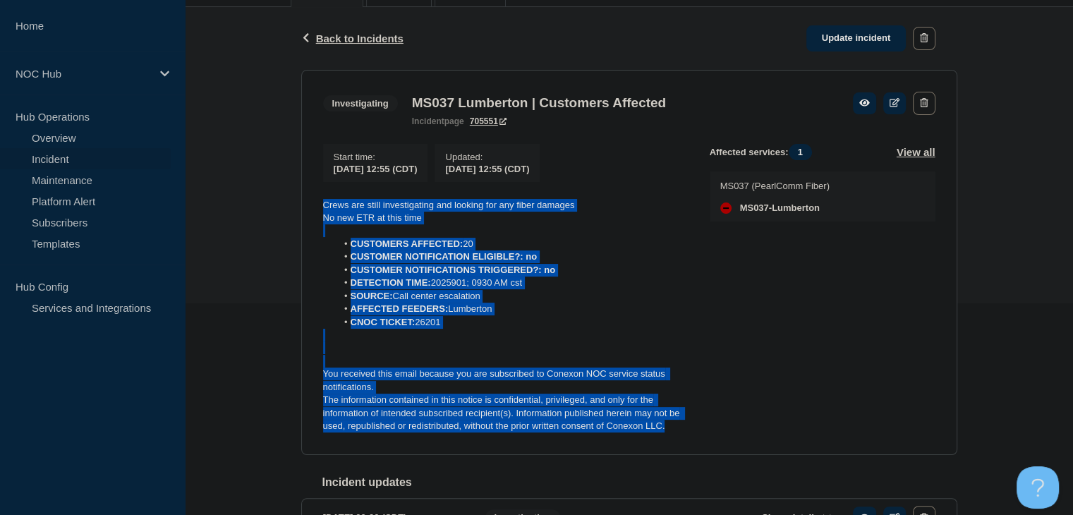
drag, startPoint x: 677, startPoint y: 435, endPoint x: 287, endPoint y: 202, distance: 454.1
click at [287, 202] on div "Back Back to Incidents Update incident Investigating MS037 Lumberton | Customer…" at bounding box center [629, 294] width 888 height 574
copy div "Crews are still investigating and looking for any fiber damages No new ETR at t…"
click at [854, 37] on link "Update incident" at bounding box center [856, 38] width 100 height 26
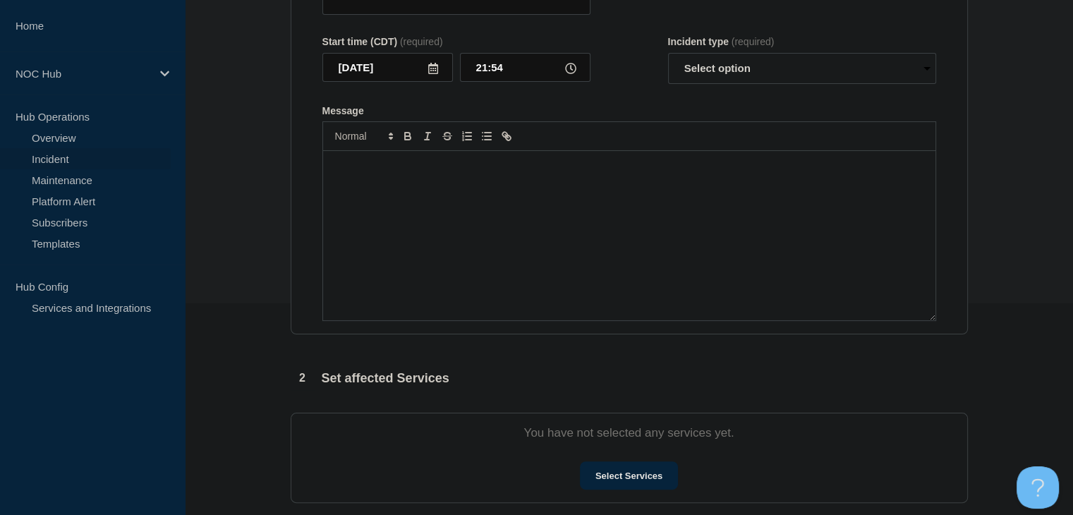
type input "MS037 Lumberton | Customers Affected"
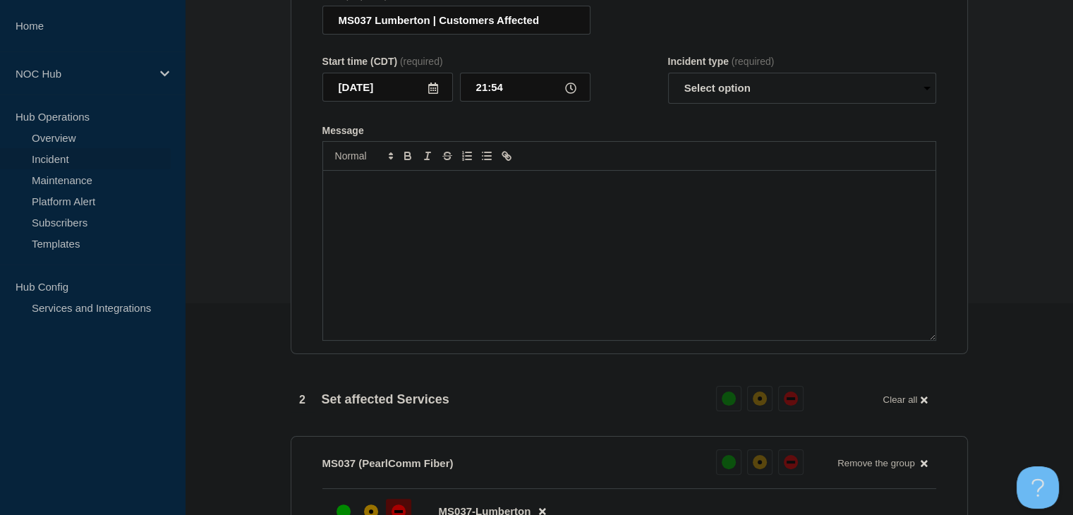
click at [593, 264] on div "Message" at bounding box center [629, 255] width 612 height 169
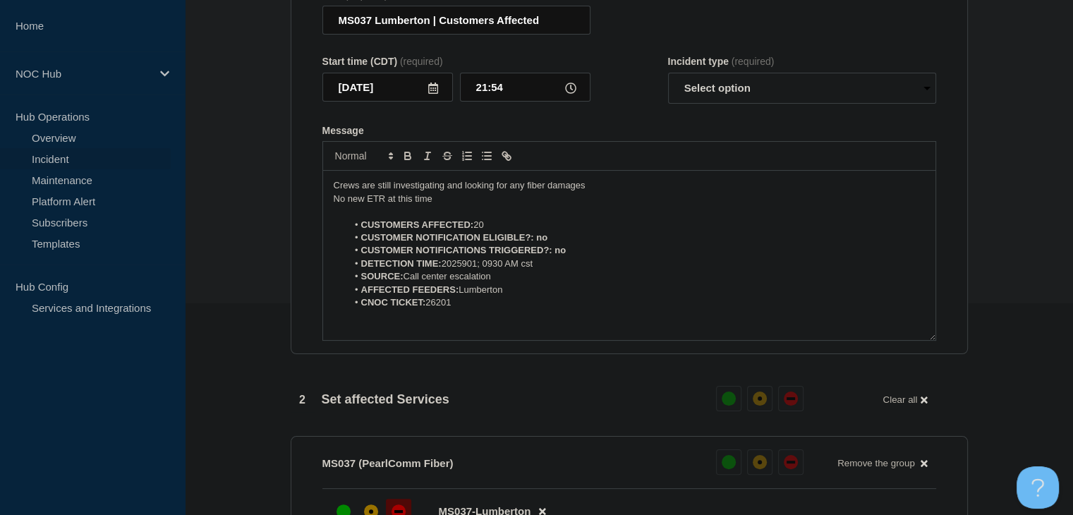
click at [497, 230] on li "CUSTOMERS AFFECTED: 20" at bounding box center [636, 225] width 578 height 13
click at [548, 244] on li "CUSTOMER NOTIFICATION ELIGIBLE?: no" at bounding box center [636, 237] width 578 height 13
click at [561, 255] on strong "CUSTOMER NOTIFICATIONS TRIGGERED?: no" at bounding box center [463, 250] width 205 height 11
click at [545, 270] on li "DETECTION TIME: 2025901; 0930 AM cst" at bounding box center [636, 264] width 578 height 13
click at [428, 283] on li "SOURCE: Call center escalation" at bounding box center [636, 276] width 578 height 13
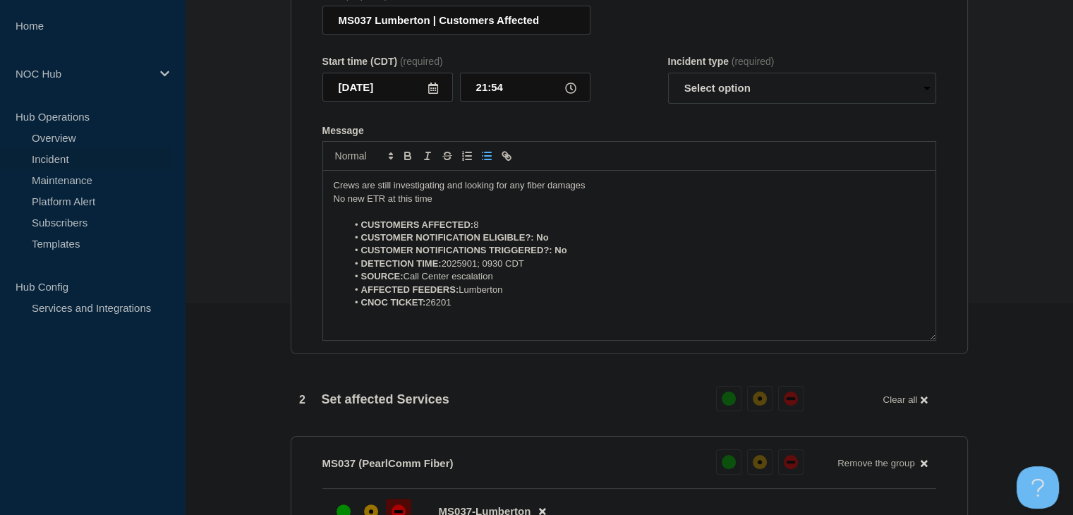
click at [461, 293] on li "AFFECTED FEEDERS: Lumberton" at bounding box center [636, 290] width 578 height 13
drag, startPoint x: 550, startPoint y: 245, endPoint x: 536, endPoint y: 246, distance: 14.2
click at [536, 244] on li "CUSTOMER NOTIFICATION ELIGIBLE?: No" at bounding box center [636, 237] width 578 height 13
click at [403, 162] on icon "Toggle bold text" at bounding box center [407, 156] width 13 height 13
drag, startPoint x: 576, startPoint y: 260, endPoint x: 555, endPoint y: 261, distance: 20.5
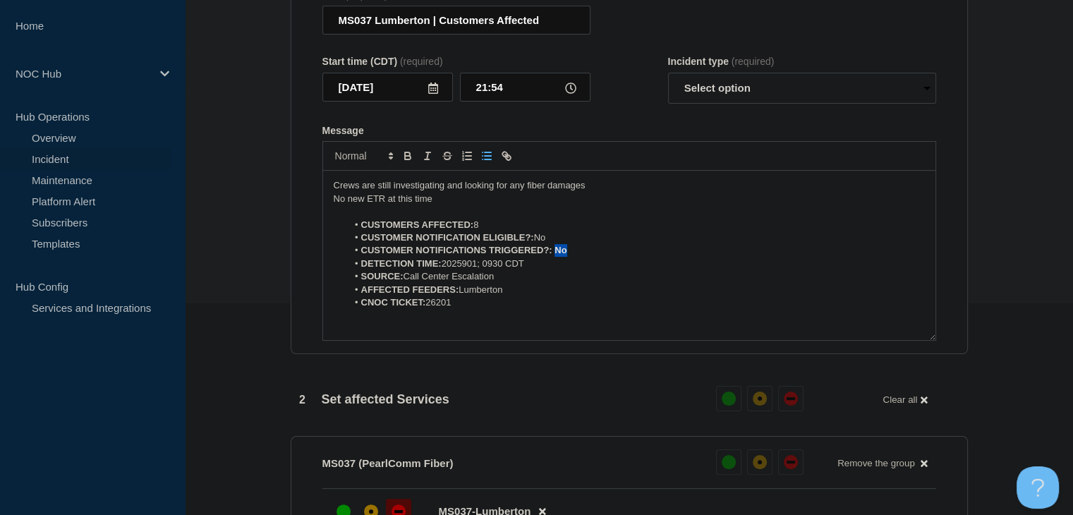
click at [555, 257] on li "CUSTOMER NOTIFICATIONS TRIGGERED?: No" at bounding box center [636, 250] width 578 height 13
click at [406, 162] on icon "Toggle bold text" at bounding box center [407, 156] width 13 height 13
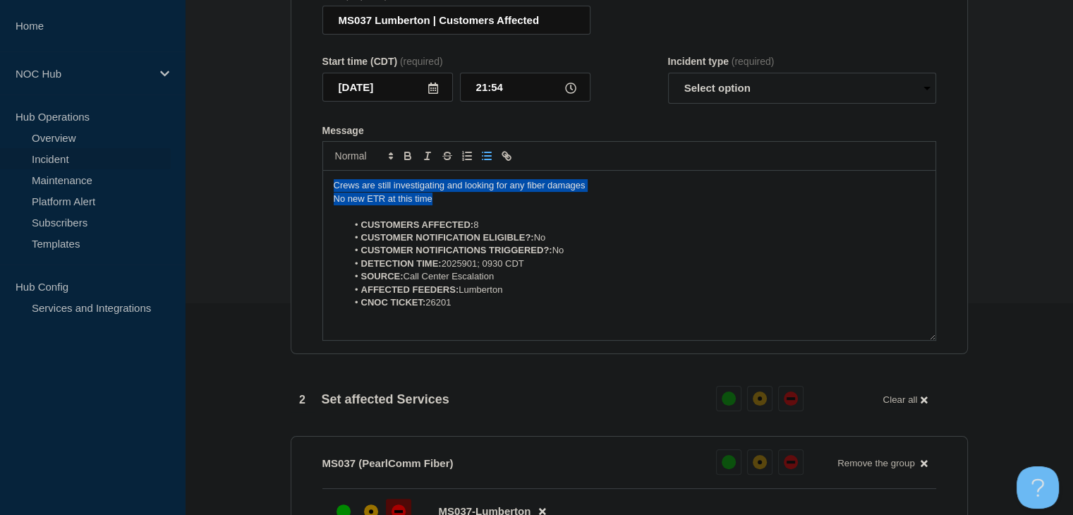
drag, startPoint x: 472, startPoint y: 212, endPoint x: 257, endPoint y: 167, distance: 219.9
click at [257, 167] on section "1 Provide details Title (required) MS037 Lumberton | Customers Affected Start t…" at bounding box center [629, 450] width 888 height 1042
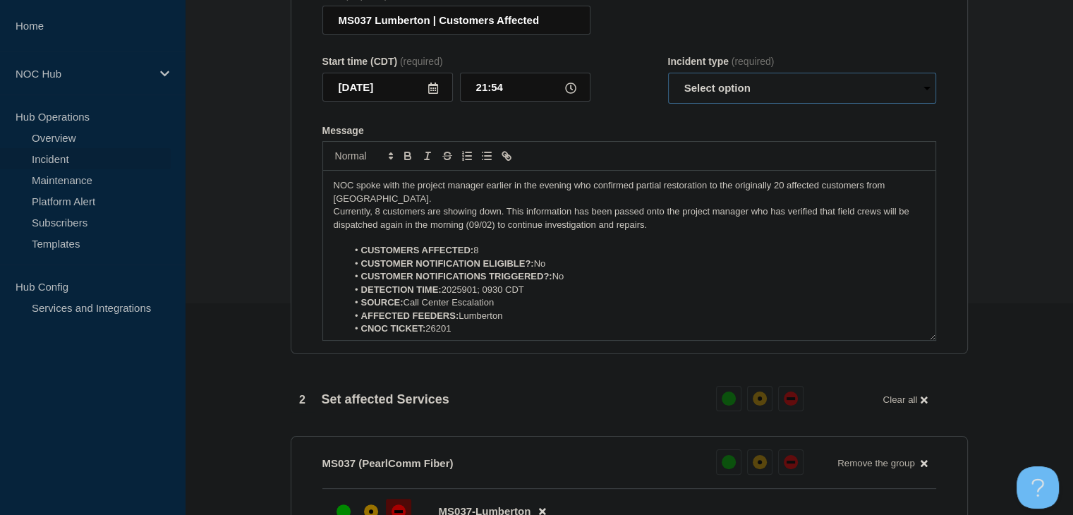
click at [802, 94] on select "Select option Investigating Identified Monitoring Resolved" at bounding box center [802, 88] width 268 height 31
select select "investigating"
click at [668, 81] on select "Select option Investigating Identified Monitoring Resolved" at bounding box center [802, 88] width 268 height 31
click at [631, 117] on form "Title (required) MS037 Lumberton | Customers Affected Start time (CDT) (require…" at bounding box center [629, 165] width 614 height 352
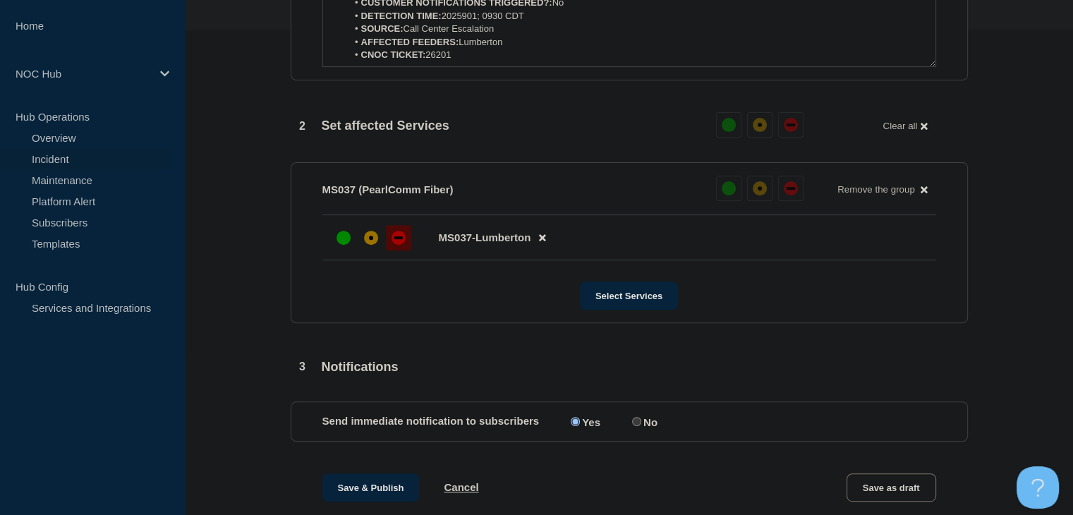
scroll to position [635, 0]
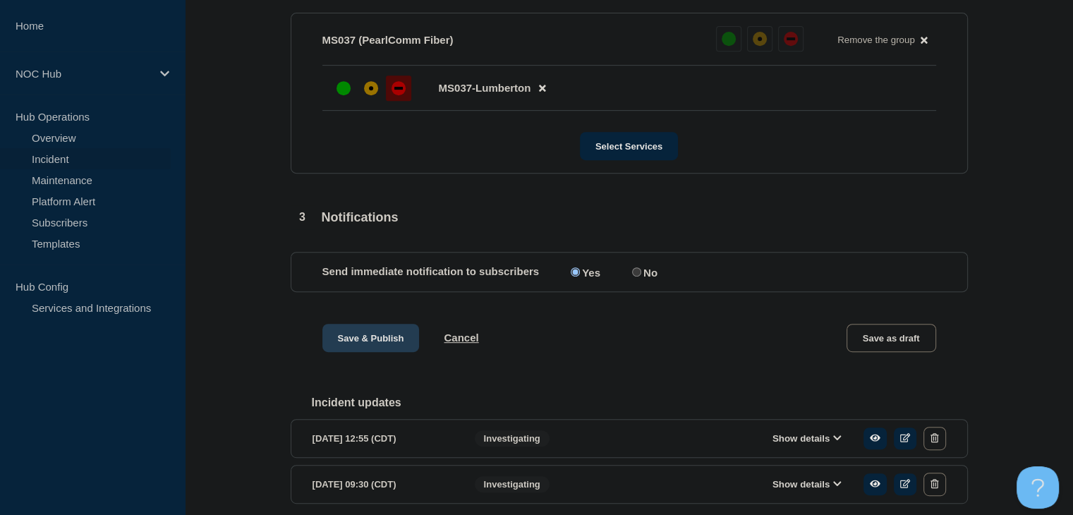
click at [354, 336] on button "Save & Publish" at bounding box center [370, 338] width 97 height 28
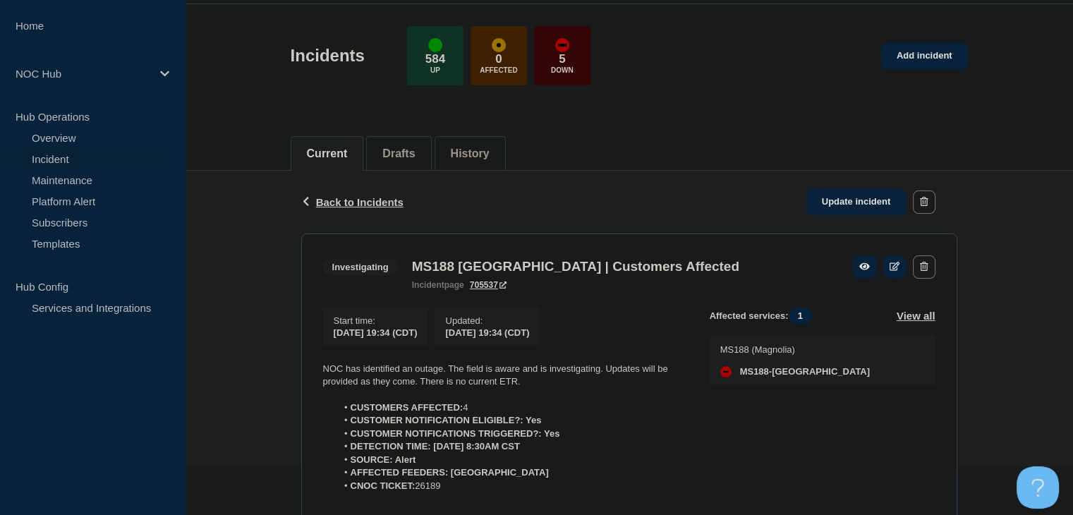
scroll to position [71, 0]
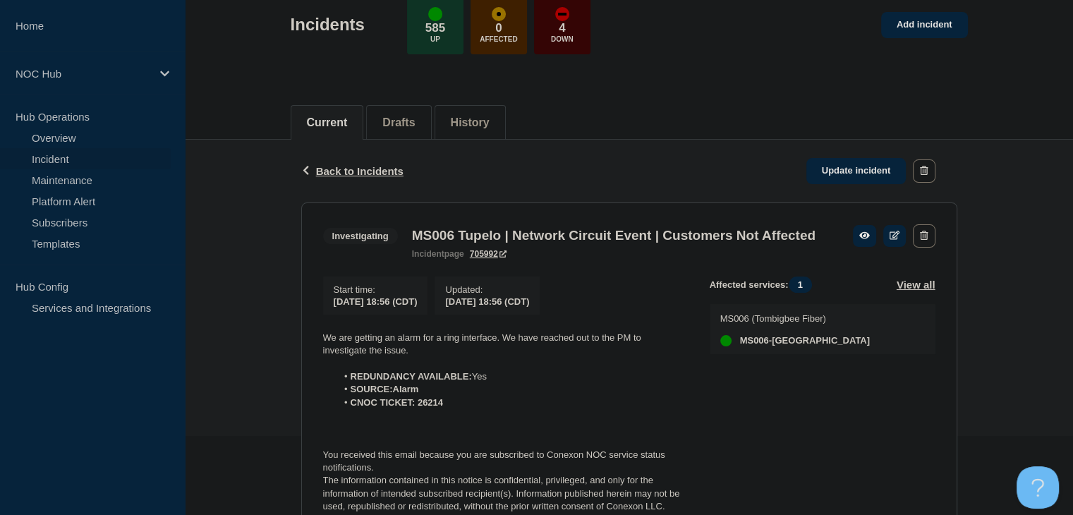
scroll to position [166, 0]
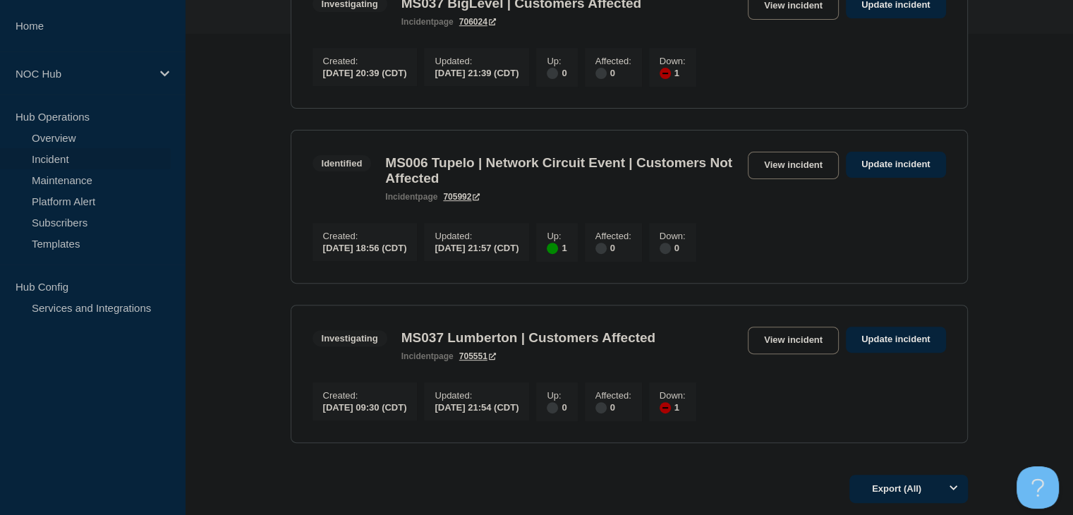
scroll to position [564, 0]
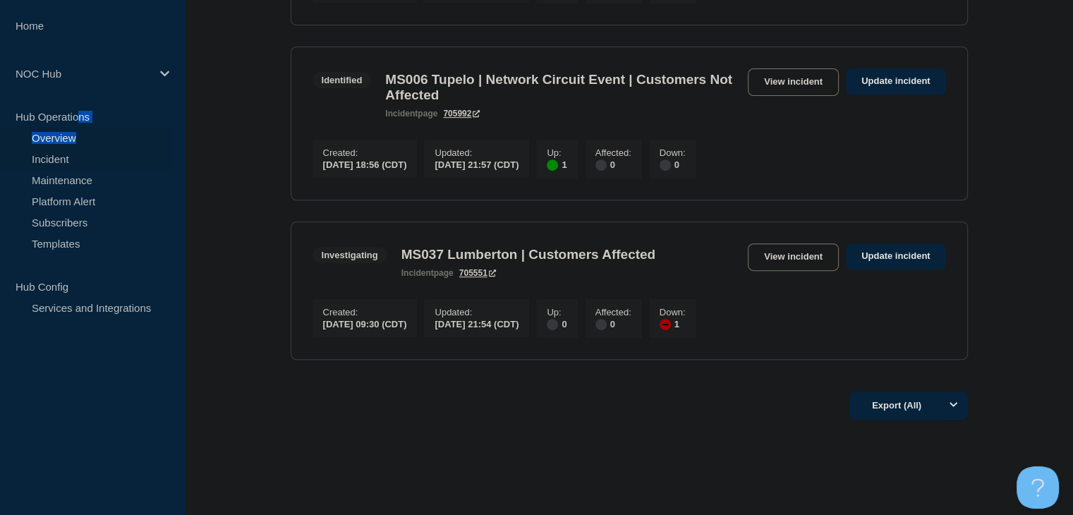
click at [78, 128] on ul "Hub Operations Overview Incident Maintenance Platform Alert Subscribers Templat…" at bounding box center [92, 180] width 185 height 148
click at [77, 135] on link "Overview" at bounding box center [85, 137] width 171 height 21
